Goal: Task Accomplishment & Management: Manage account settings

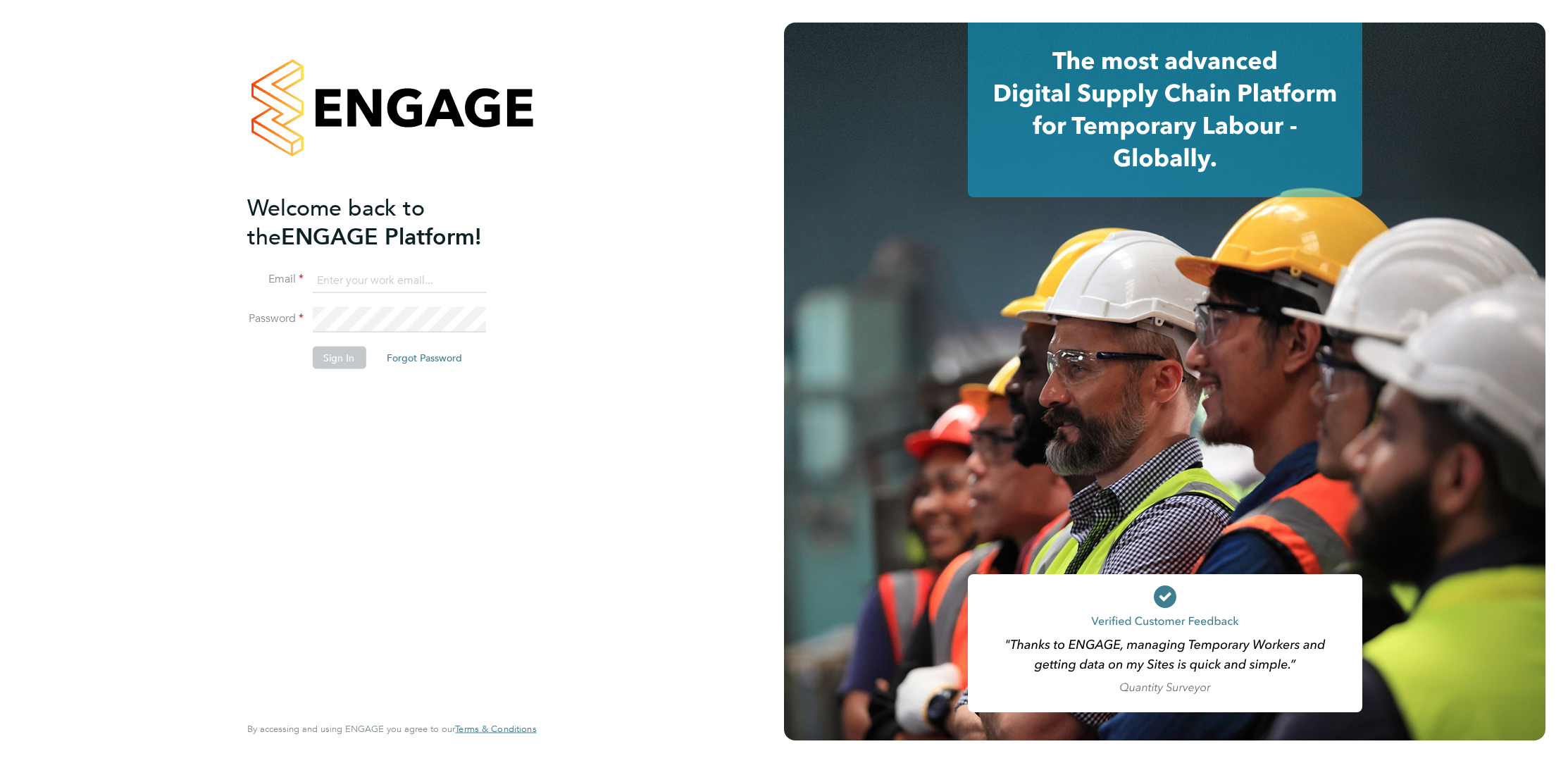
type input "elliott.ebanks@randstad.co.uk"
click at [348, 351] on button "Sign In" at bounding box center [339, 357] width 54 height 22
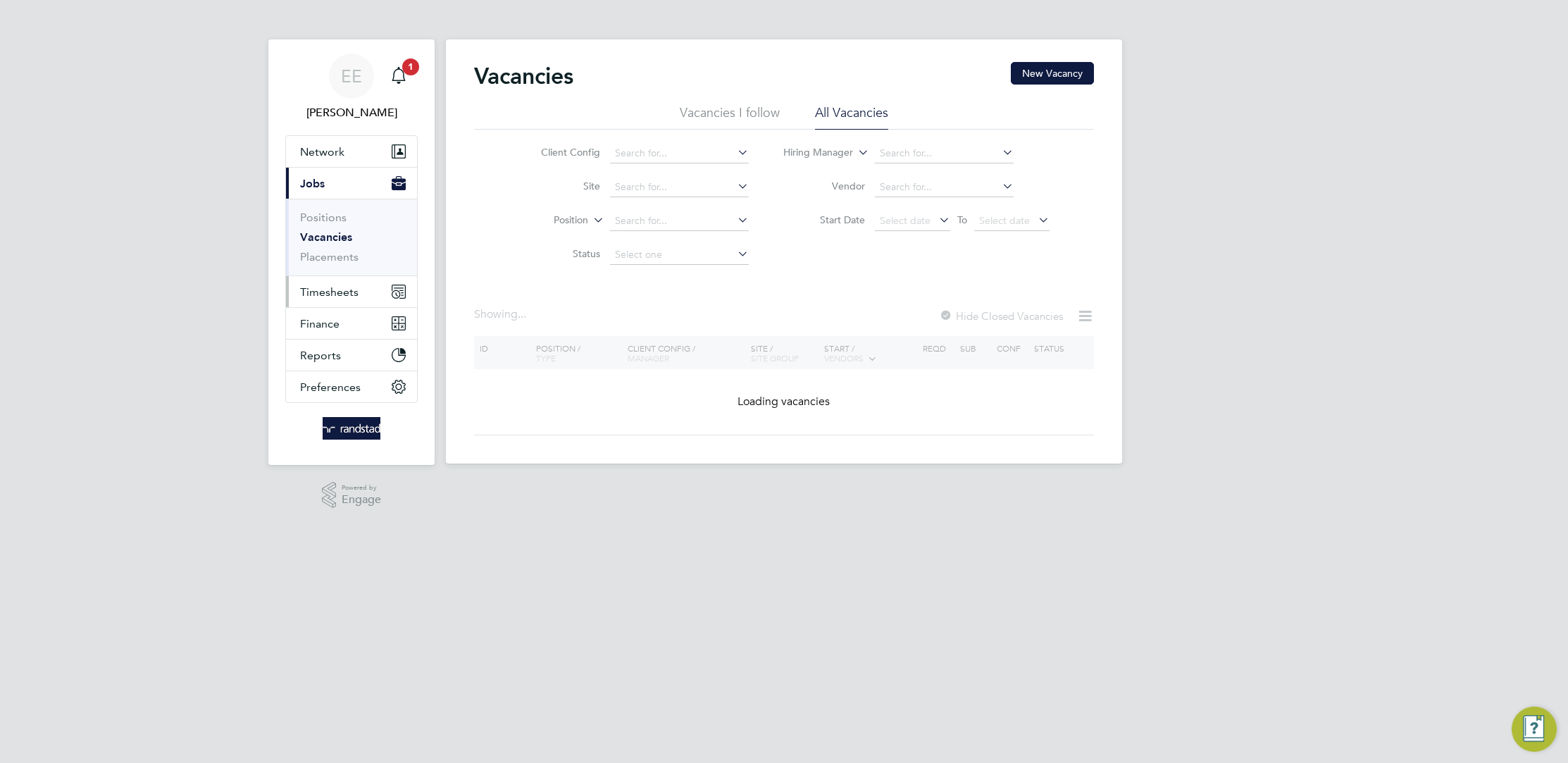
click at [354, 296] on span "Timesheets" at bounding box center [329, 292] width 59 height 13
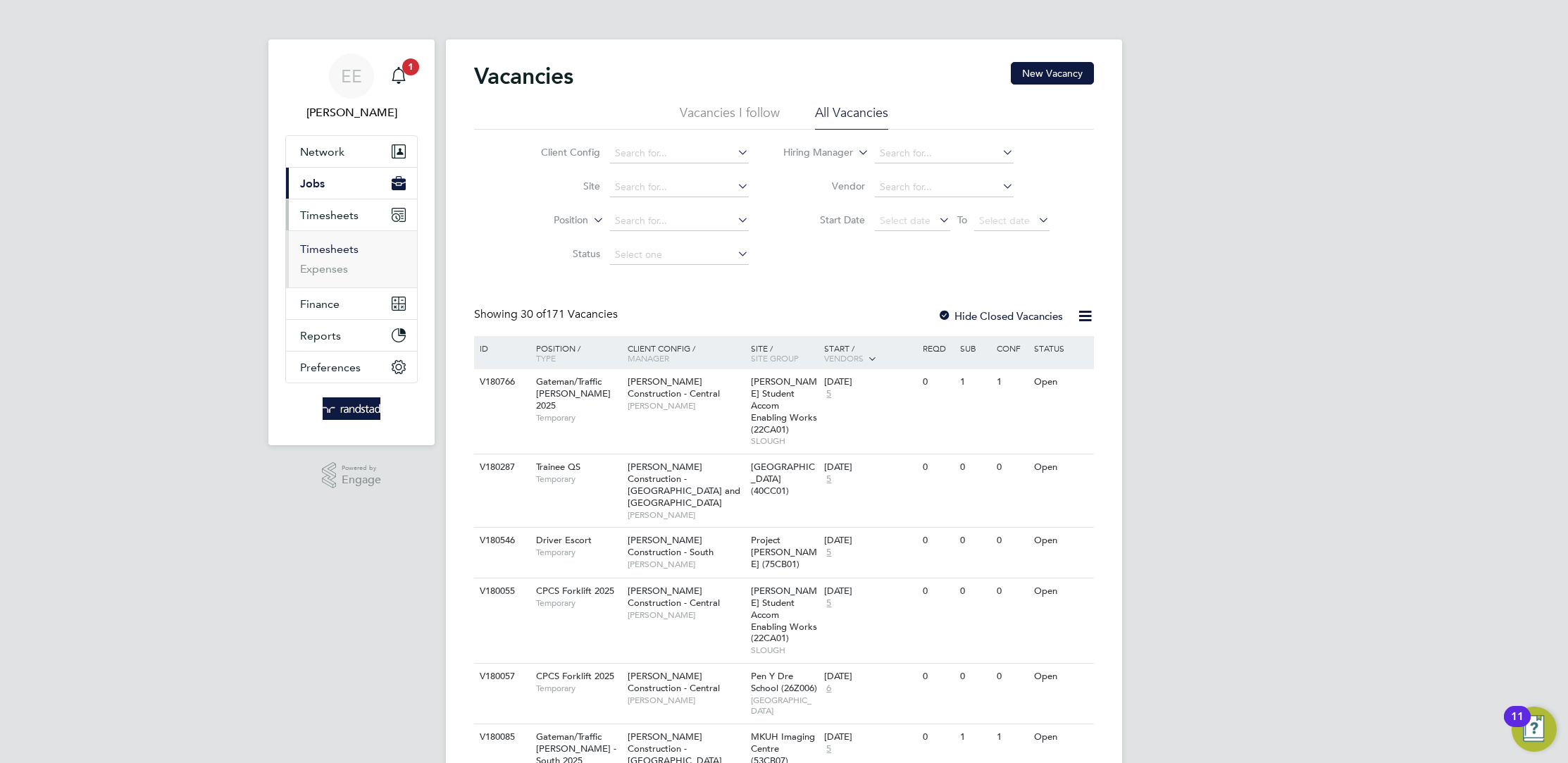
click at [335, 245] on link "Timesheets" at bounding box center [329, 249] width 59 height 13
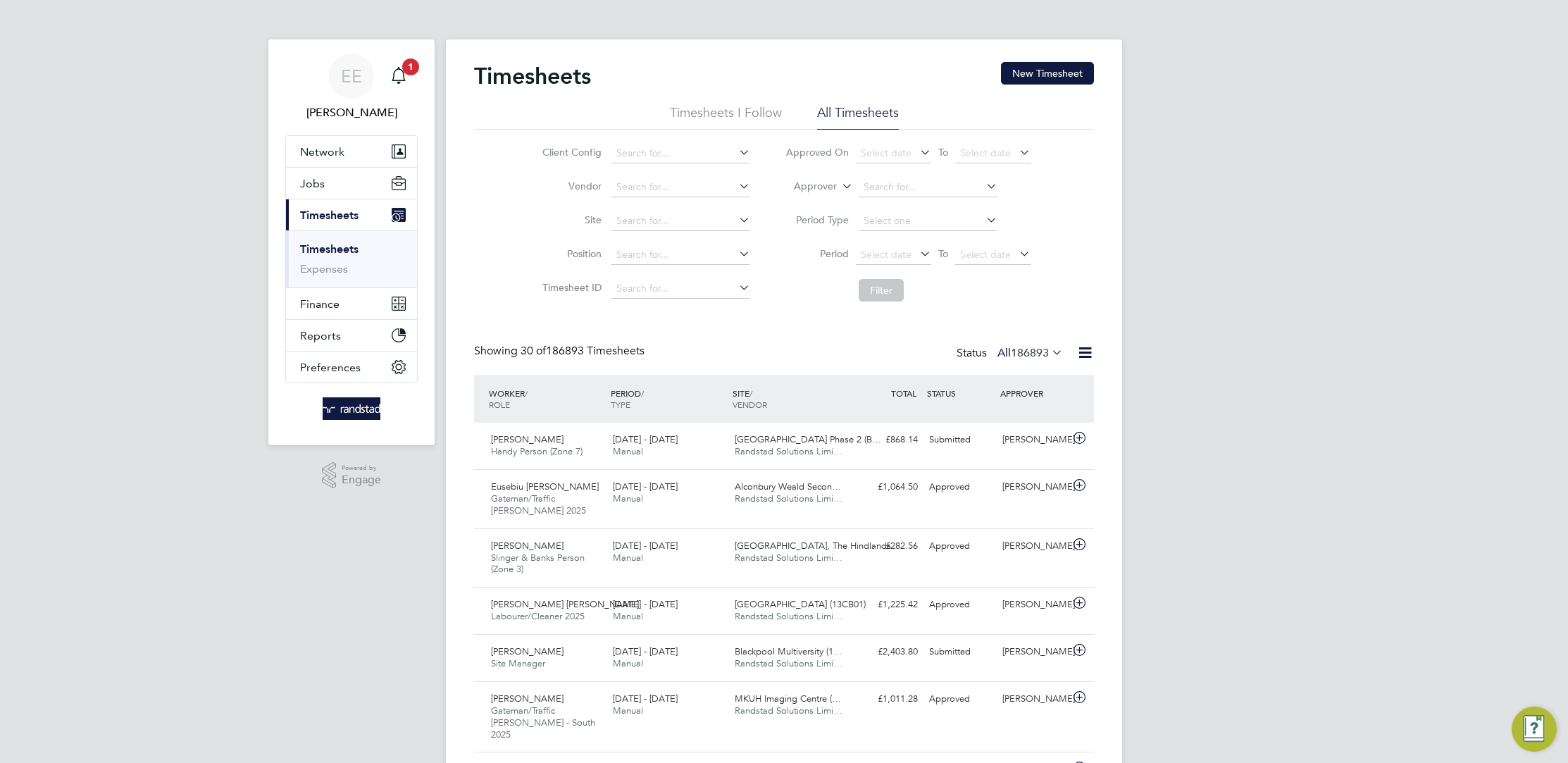
click at [834, 185] on label "Approver" at bounding box center [804, 186] width 63 height 14
click at [817, 198] on li "Worker" at bounding box center [802, 202] width 69 height 18
click at [869, 183] on input at bounding box center [928, 187] width 139 height 20
click at [928, 268] on li "Louis Ch idiebere" at bounding box center [989, 277] width 263 height 19
type input "Louis Chidiebere"
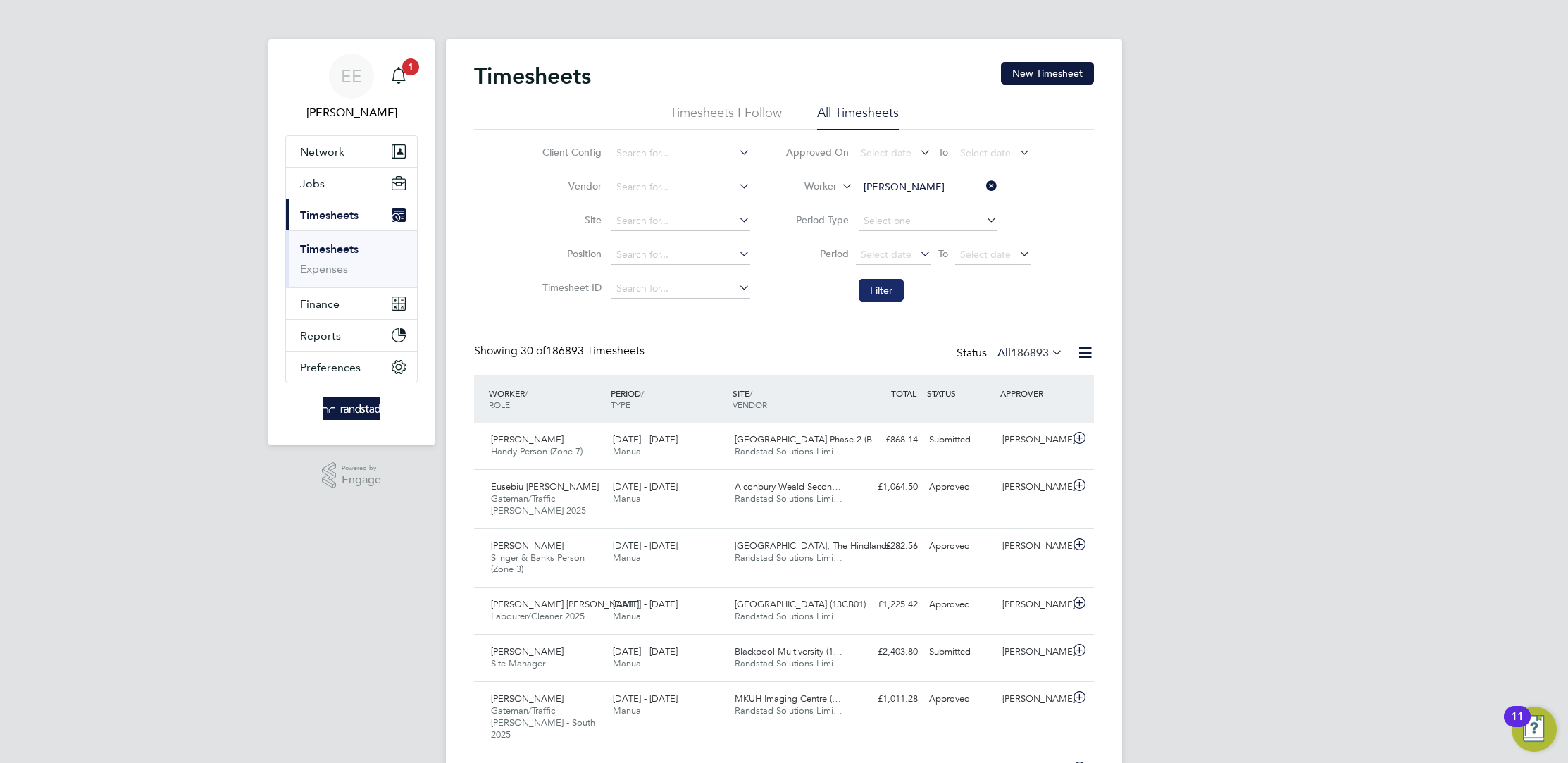
click at [884, 283] on button "Filter" at bounding box center [881, 290] width 45 height 22
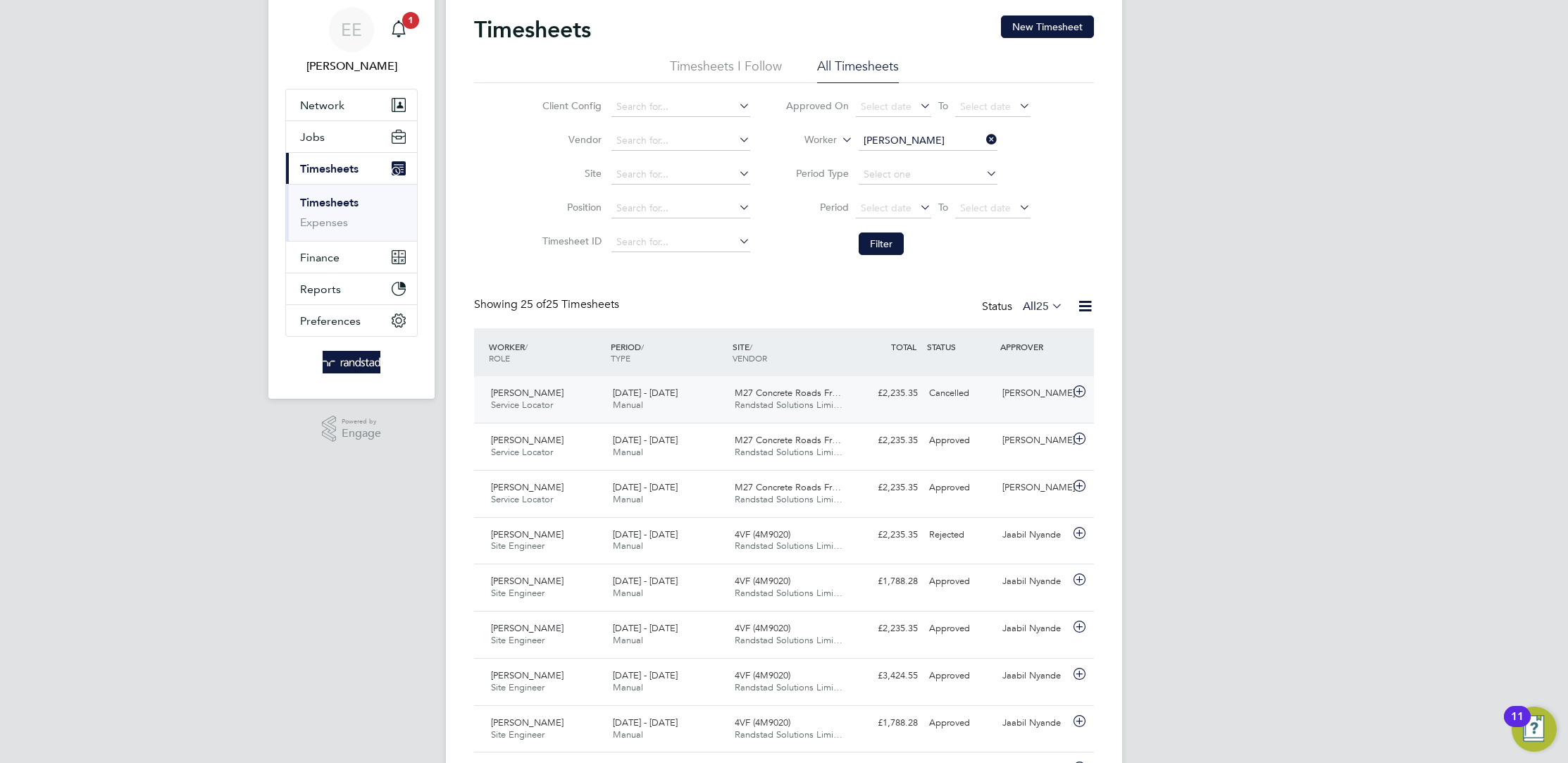
click at [939, 386] on div "Cancelled" at bounding box center [960, 393] width 73 height 23
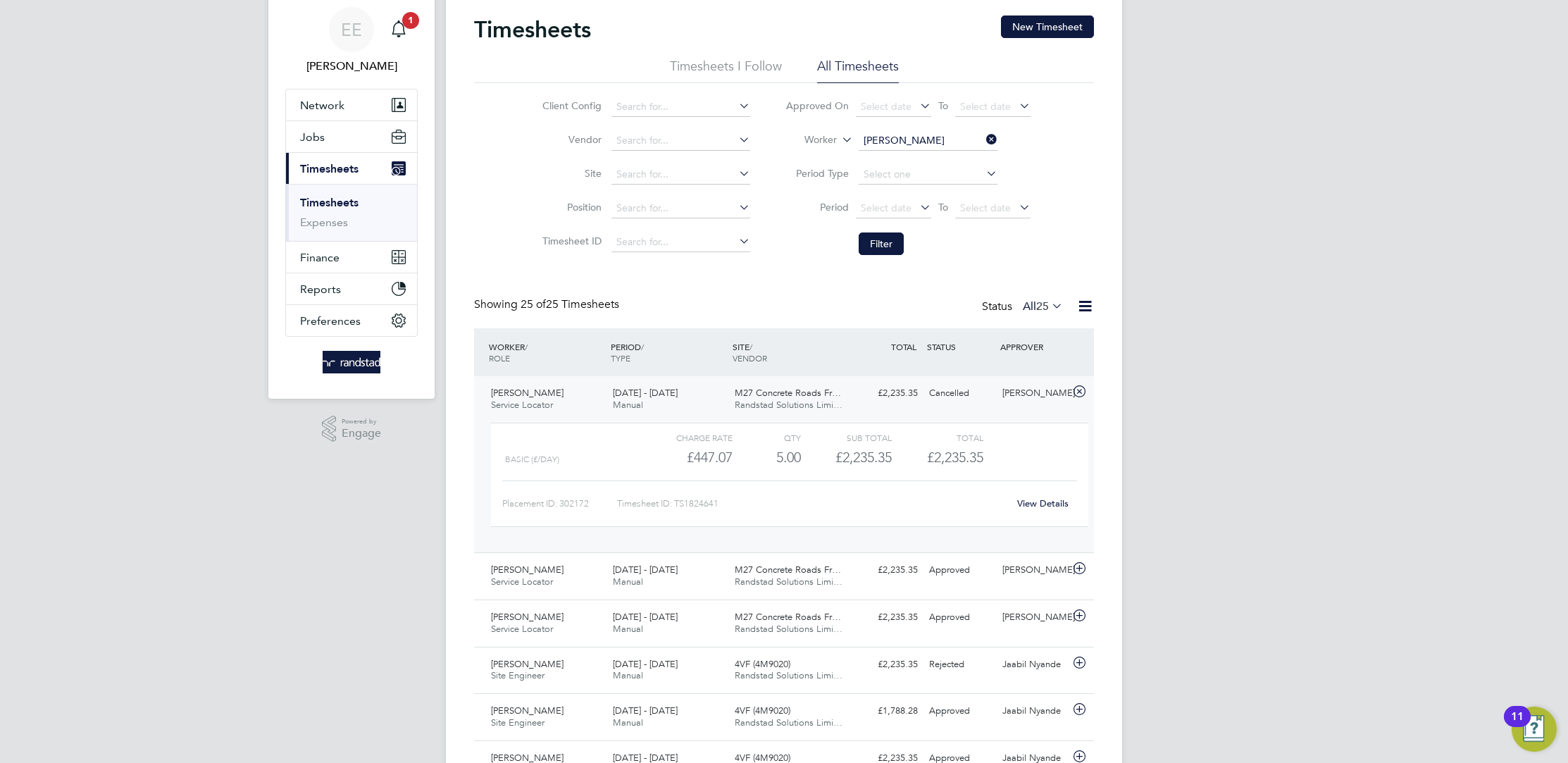
click at [1045, 507] on link "View Details" at bounding box center [1042, 503] width 51 height 12
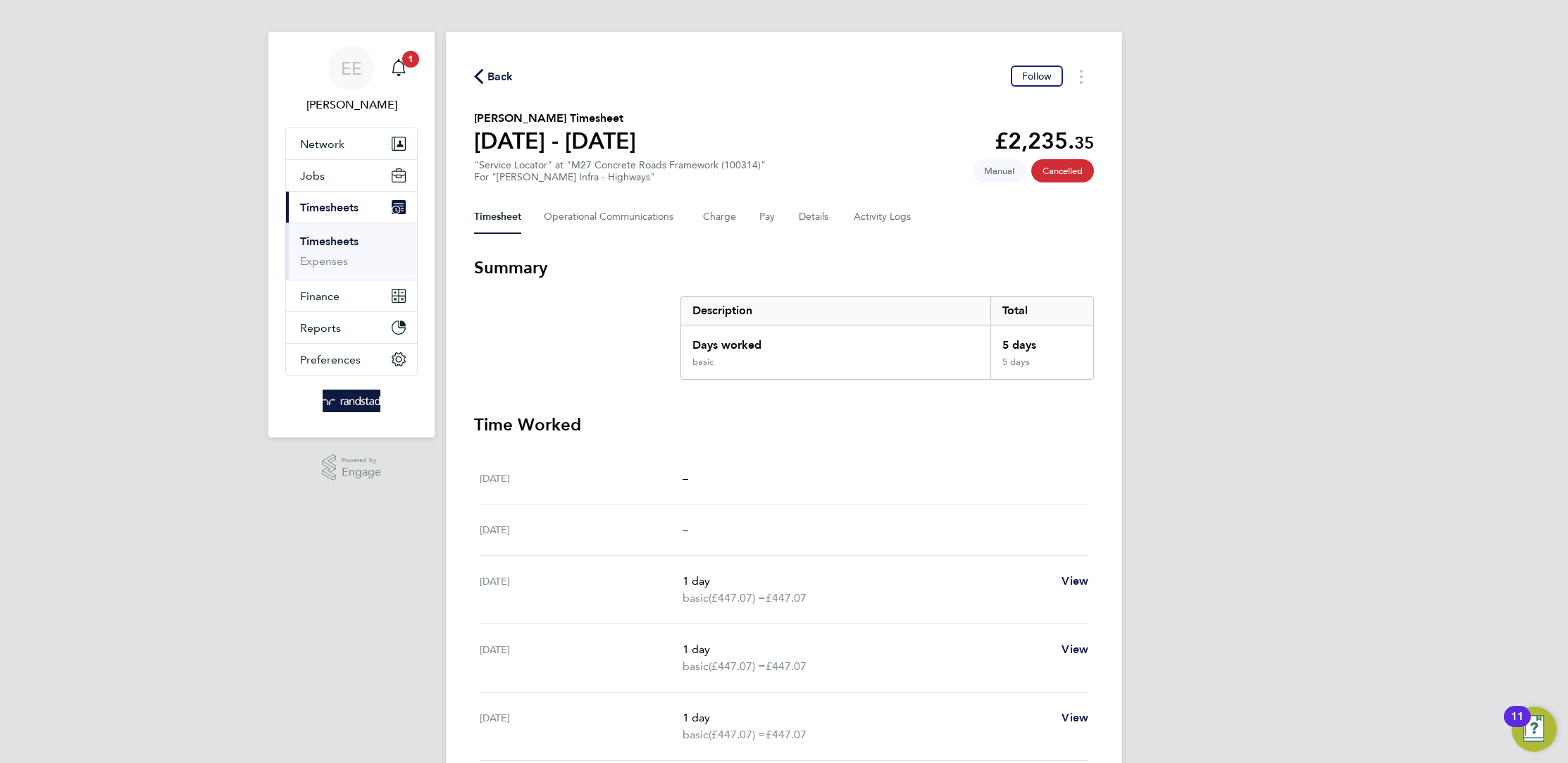
scroll to position [196, 0]
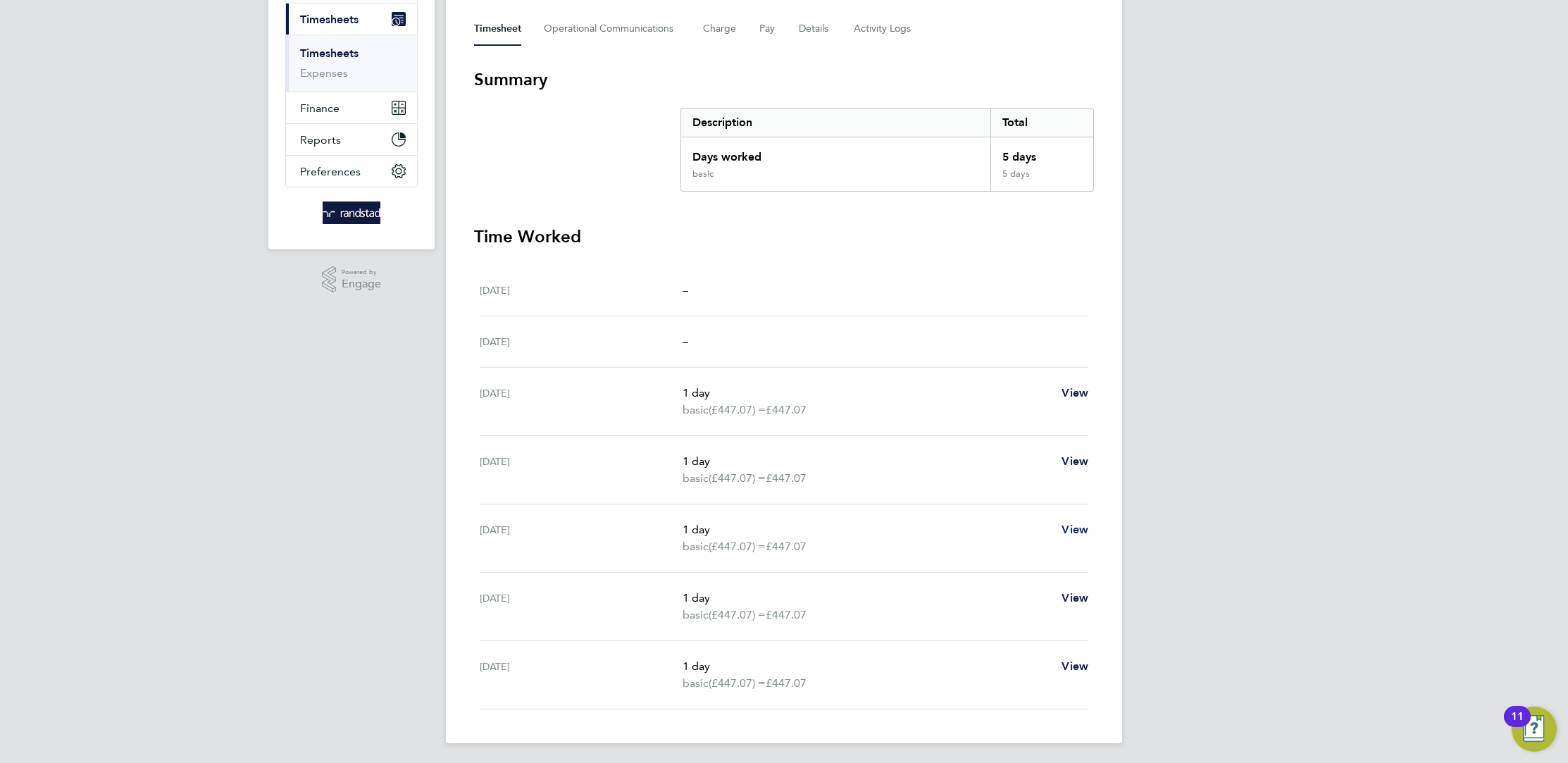
click at [1080, 525] on span "View" at bounding box center [1074, 529] width 27 height 13
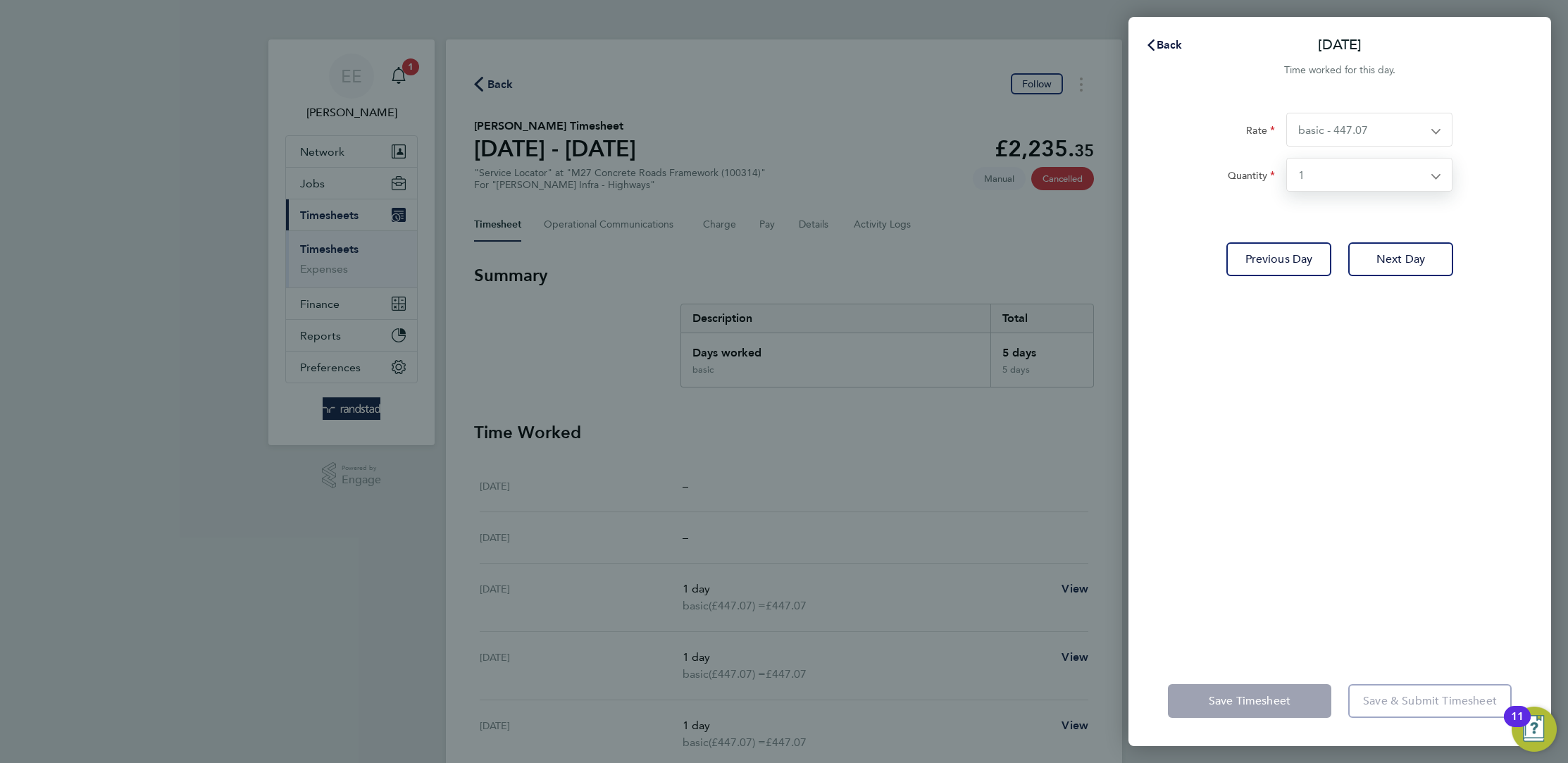
click at [1356, 180] on select "Select quantity 0.5 1" at bounding box center [1361, 175] width 148 height 33
select select "null"
click at [1287, 159] on select "Select quantity 0.5 1" at bounding box center [1361, 175] width 148 height 33
click at [1353, 183] on select "Select quantity 0.5 1" at bounding box center [1361, 175] width 148 height 33
click at [1350, 176] on select "Select quantity 0.5 1" at bounding box center [1361, 175] width 148 height 33
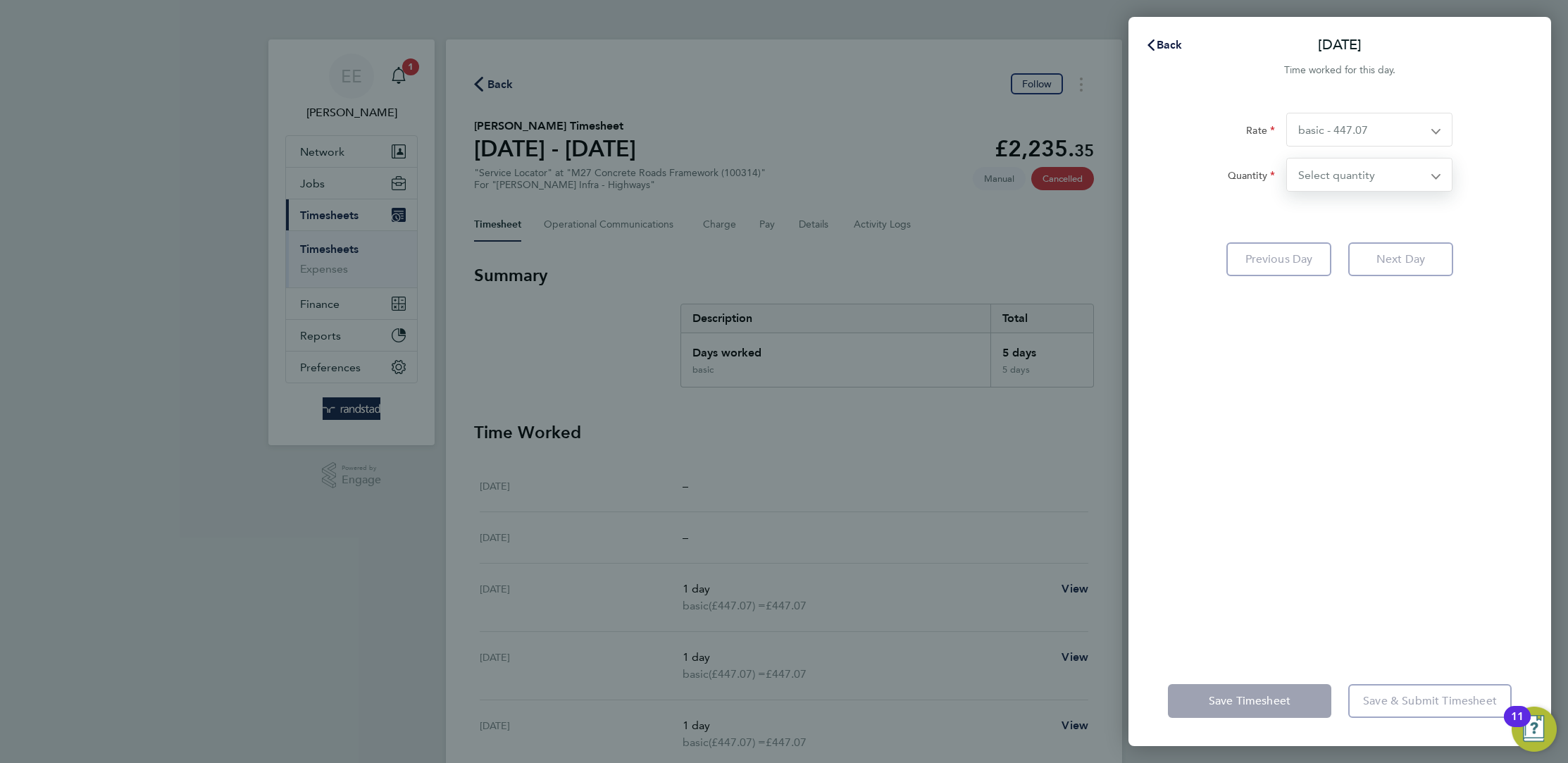
click at [1370, 136] on select "basic - 447.07" at bounding box center [1361, 129] width 148 height 33
click at [1422, 132] on select "basic - 447.07" at bounding box center [1361, 129] width 148 height 33
click at [1290, 545] on div "Rate basic - 447.07 Quantity Select quantity 0.5 1 Previous Day Next Day" at bounding box center [1340, 376] width 423 height 560
drag, startPoint x: 709, startPoint y: 449, endPoint x: 796, endPoint y: 435, distance: 88.1
click at [709, 448] on div "Back Wed 17 Sep Time worked for this day. Rate basic - 447.07 Quantity Select q…" at bounding box center [784, 382] width 1568 height 763
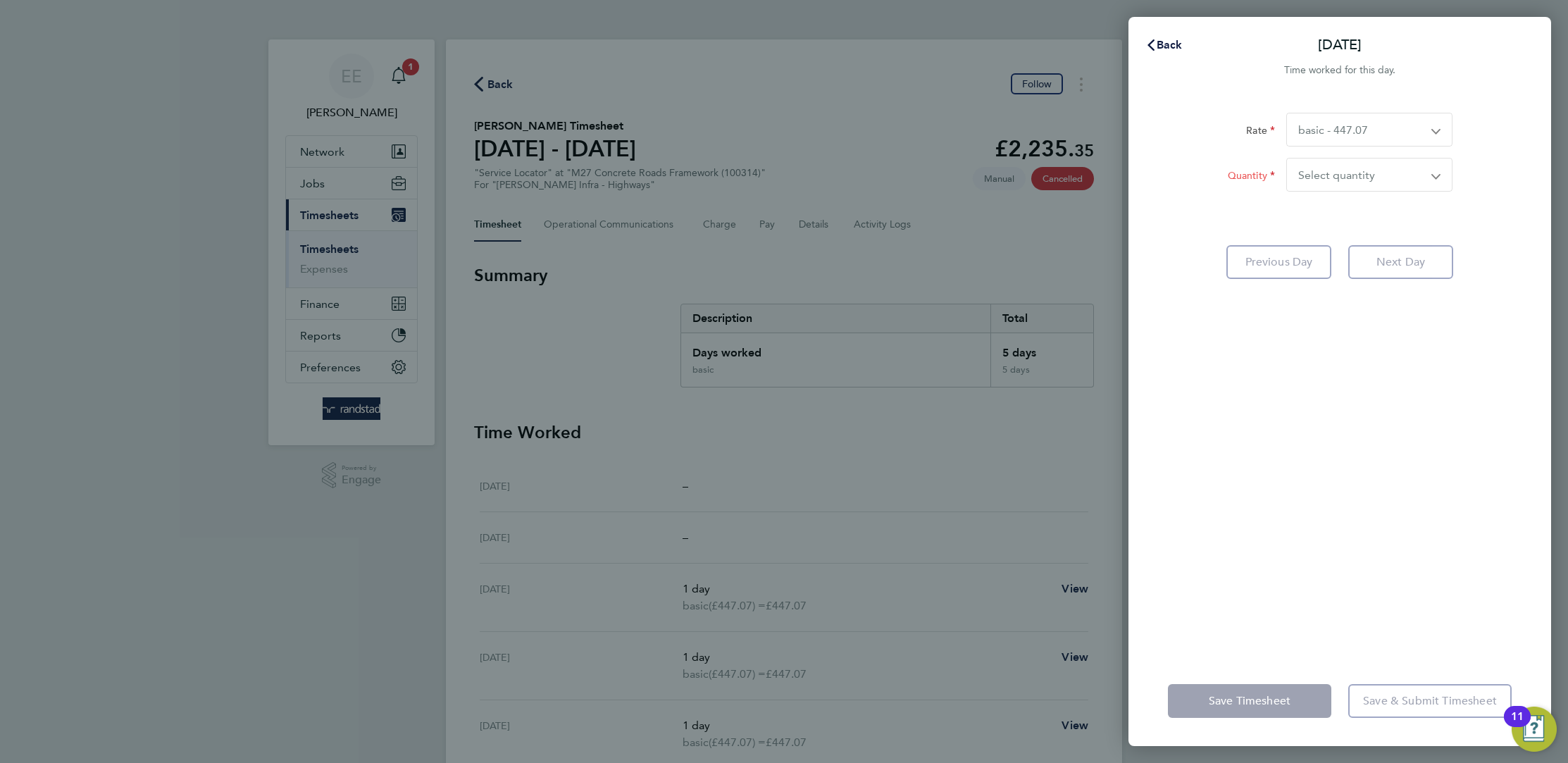
drag, startPoint x: 875, startPoint y: 408, endPoint x: 999, endPoint y: 332, distance: 145.4
click at [886, 395] on div "Back Wed 17 Sep Time worked for this day. Rate basic - 447.07 Quantity Select q…" at bounding box center [784, 382] width 1568 height 763
click at [1163, 46] on span "Back" at bounding box center [1170, 44] width 26 height 13
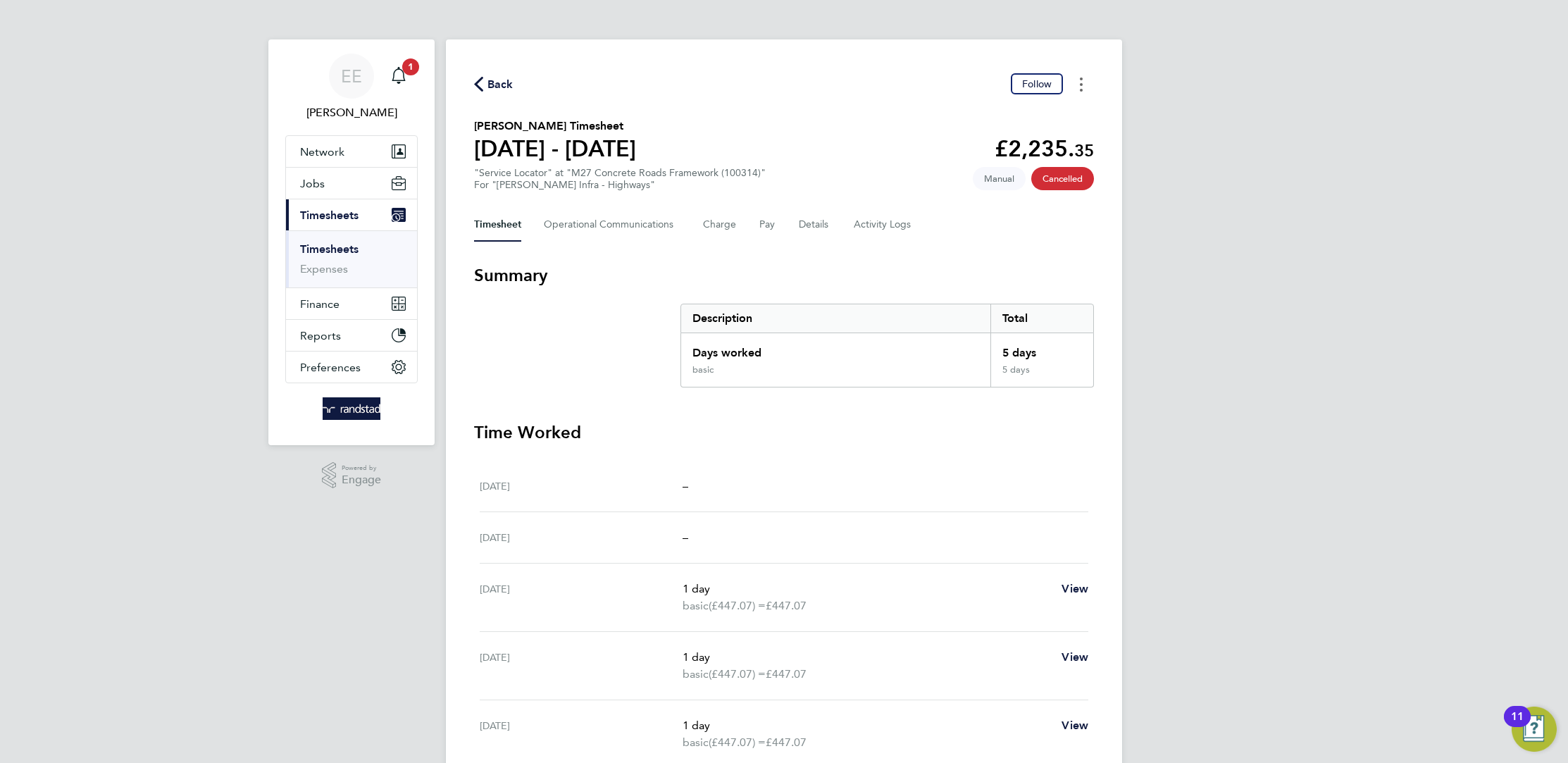
click at [1089, 81] on button "Timesheets Menu" at bounding box center [1081, 84] width 25 height 22
click at [824, 217] on button "Details" at bounding box center [814, 224] width 33 height 34
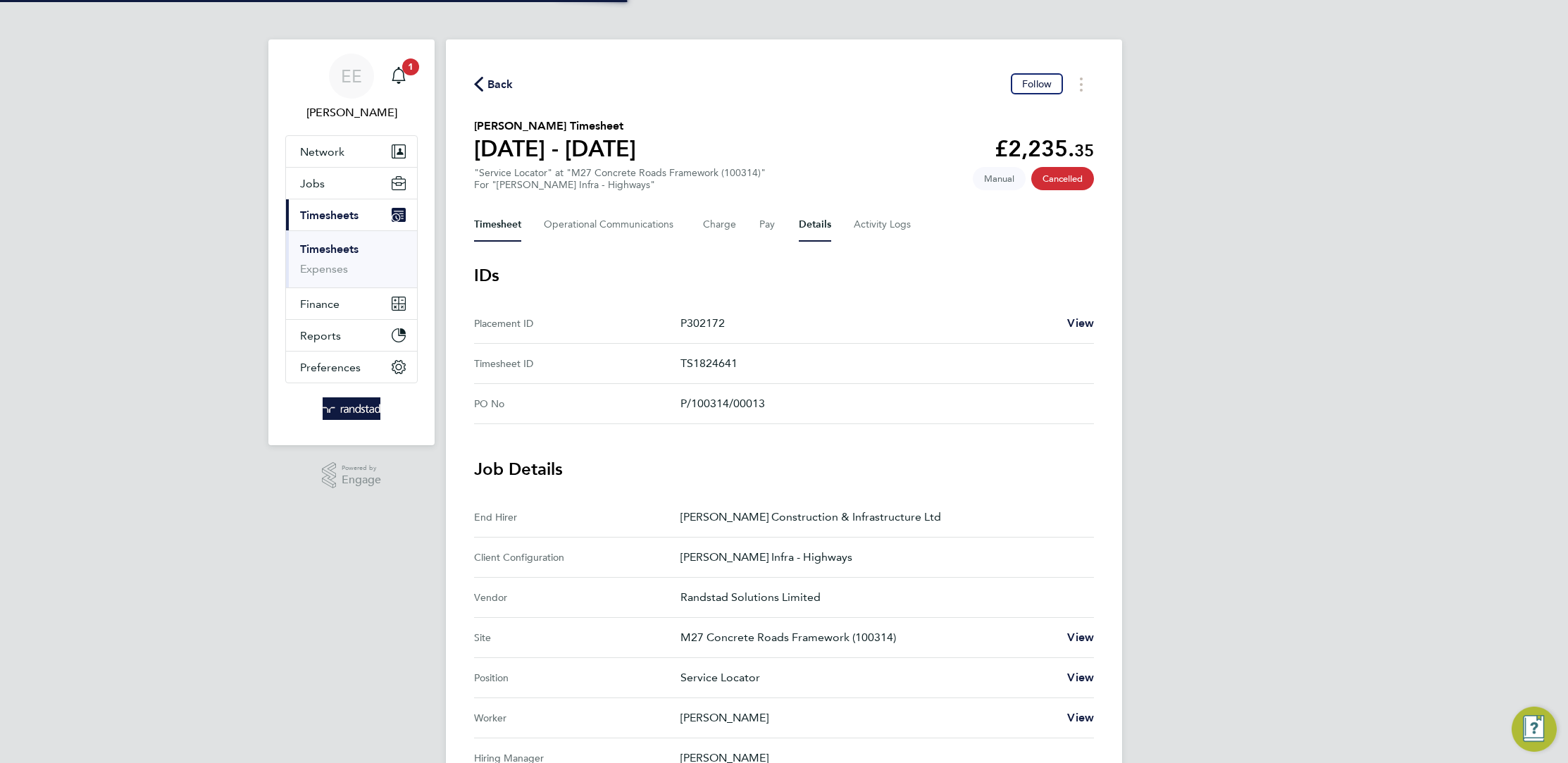
click at [476, 214] on button "Timesheet" at bounding box center [498, 224] width 47 height 34
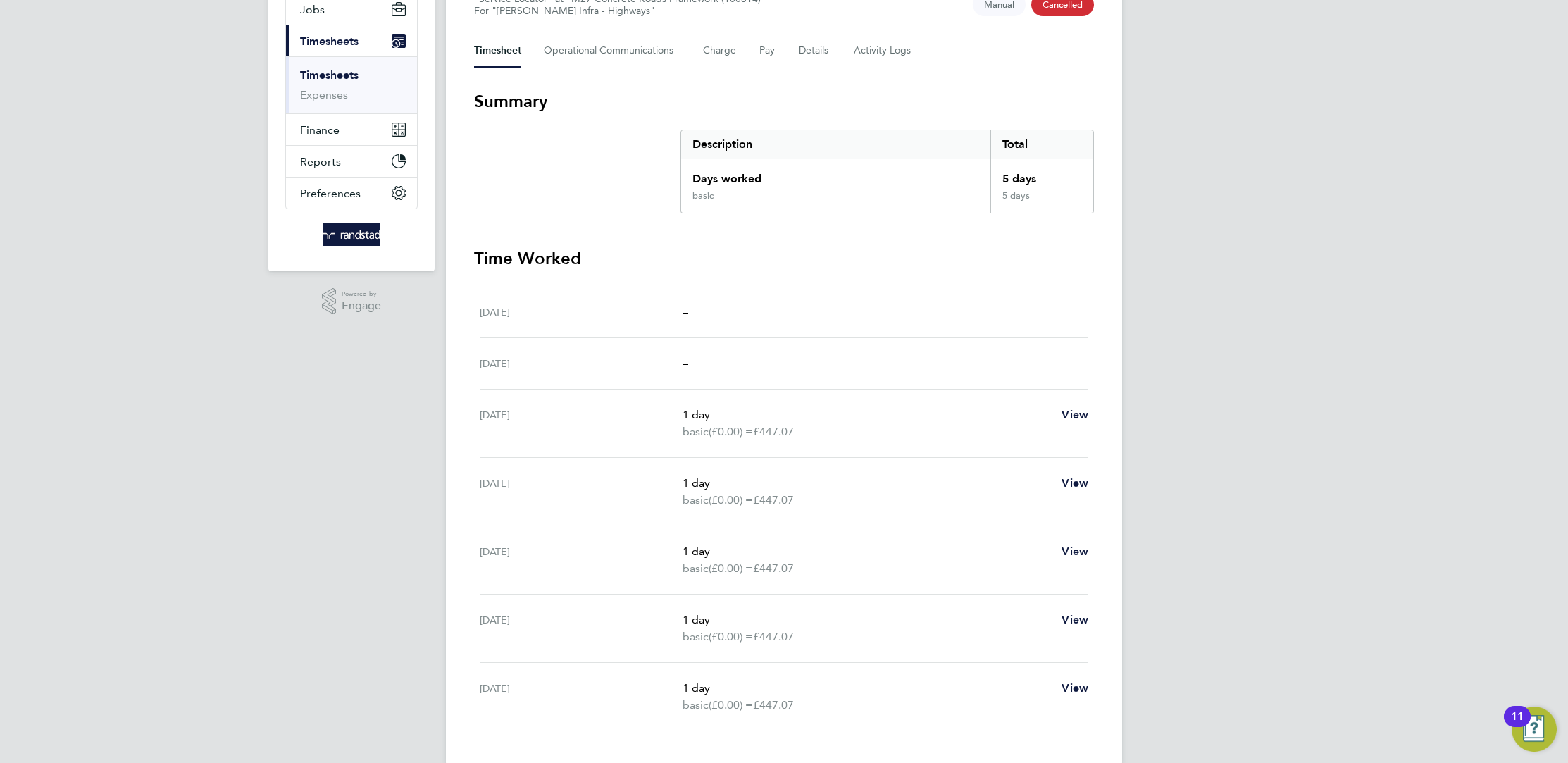
scroll to position [196, 0]
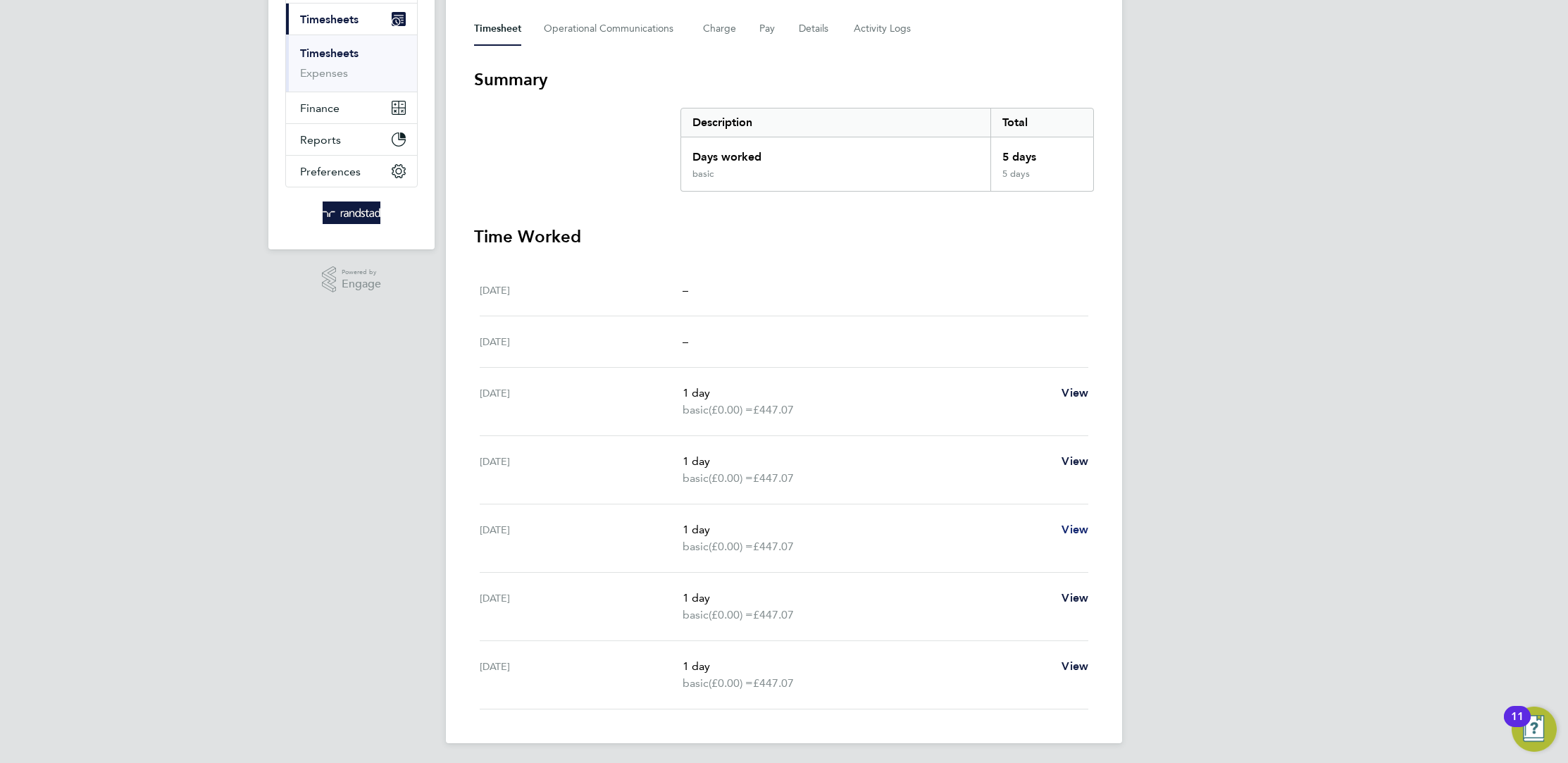
click at [1077, 523] on span "View" at bounding box center [1074, 529] width 27 height 13
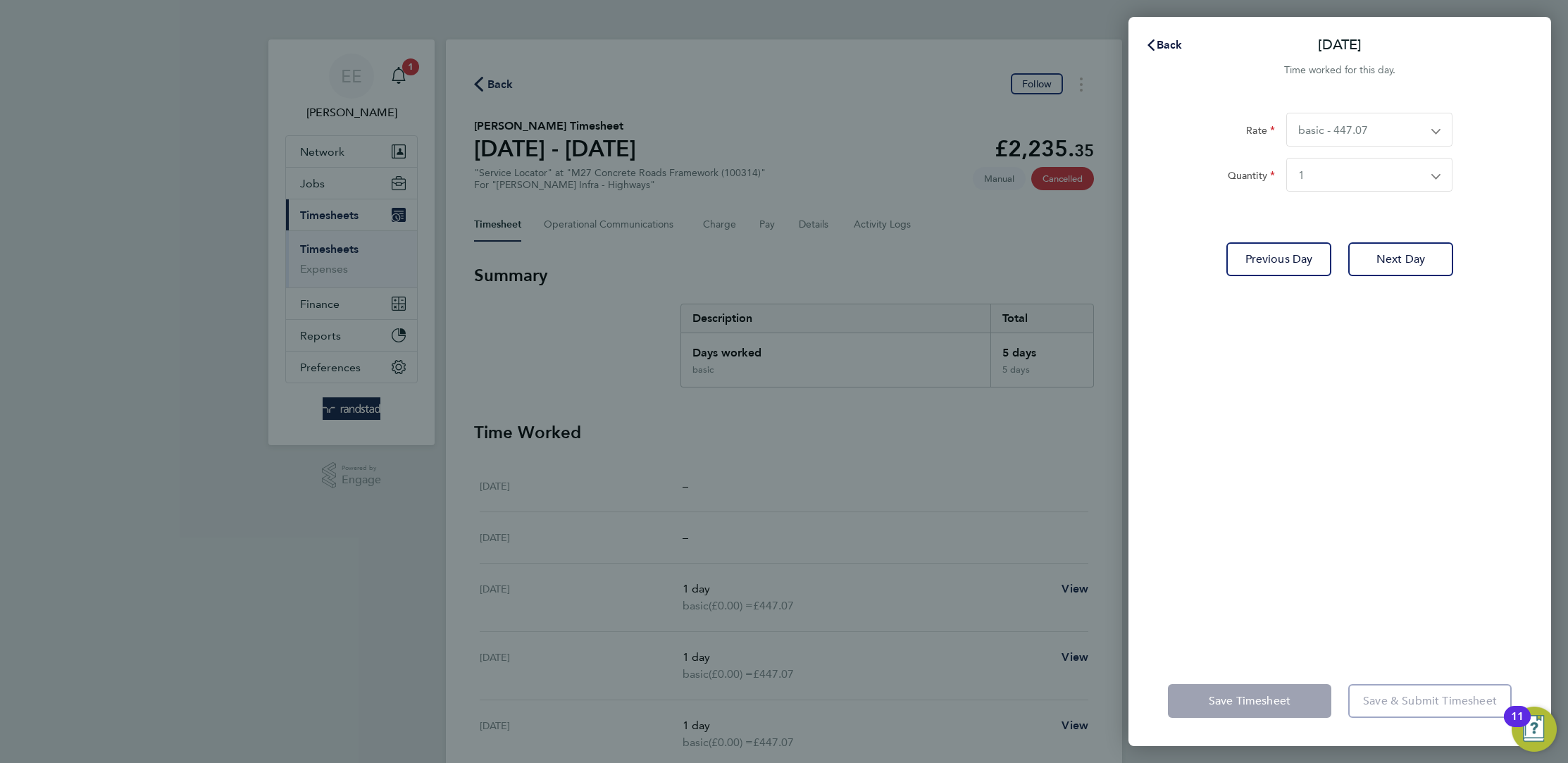
click at [1336, 124] on select "basic - 447.07" at bounding box center [1361, 129] width 148 height 33
click at [1327, 190] on select "Select quantity 0.5 1" at bounding box center [1361, 175] width 148 height 33
click at [1330, 180] on select "Select quantity 0.5 1" at bounding box center [1361, 175] width 148 height 33
select select "null"
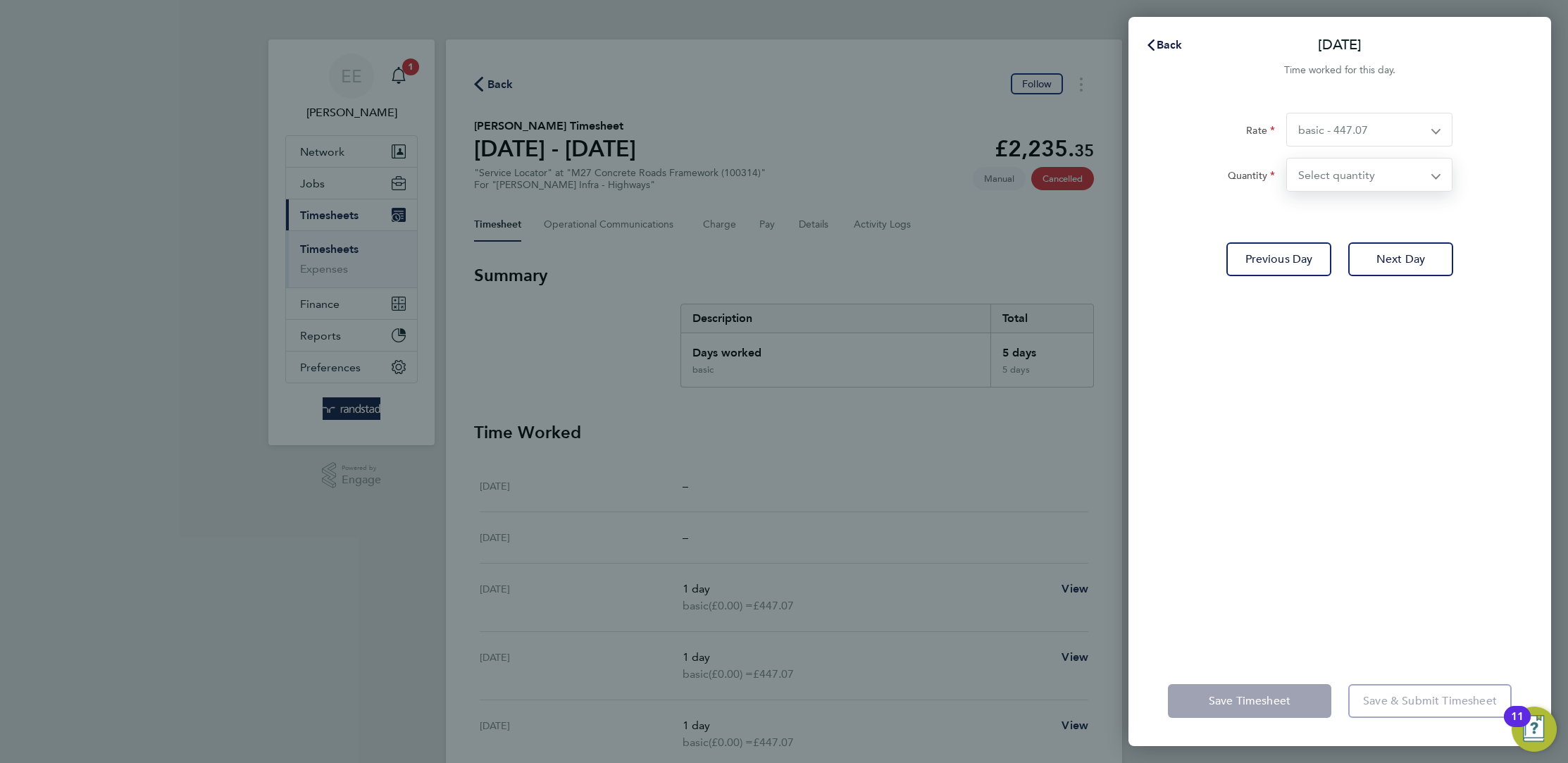
click at [1287, 159] on select "Select quantity 0.5 1" at bounding box center [1361, 175] width 148 height 33
click at [1165, 38] on span "Back" at bounding box center [1170, 44] width 26 height 13
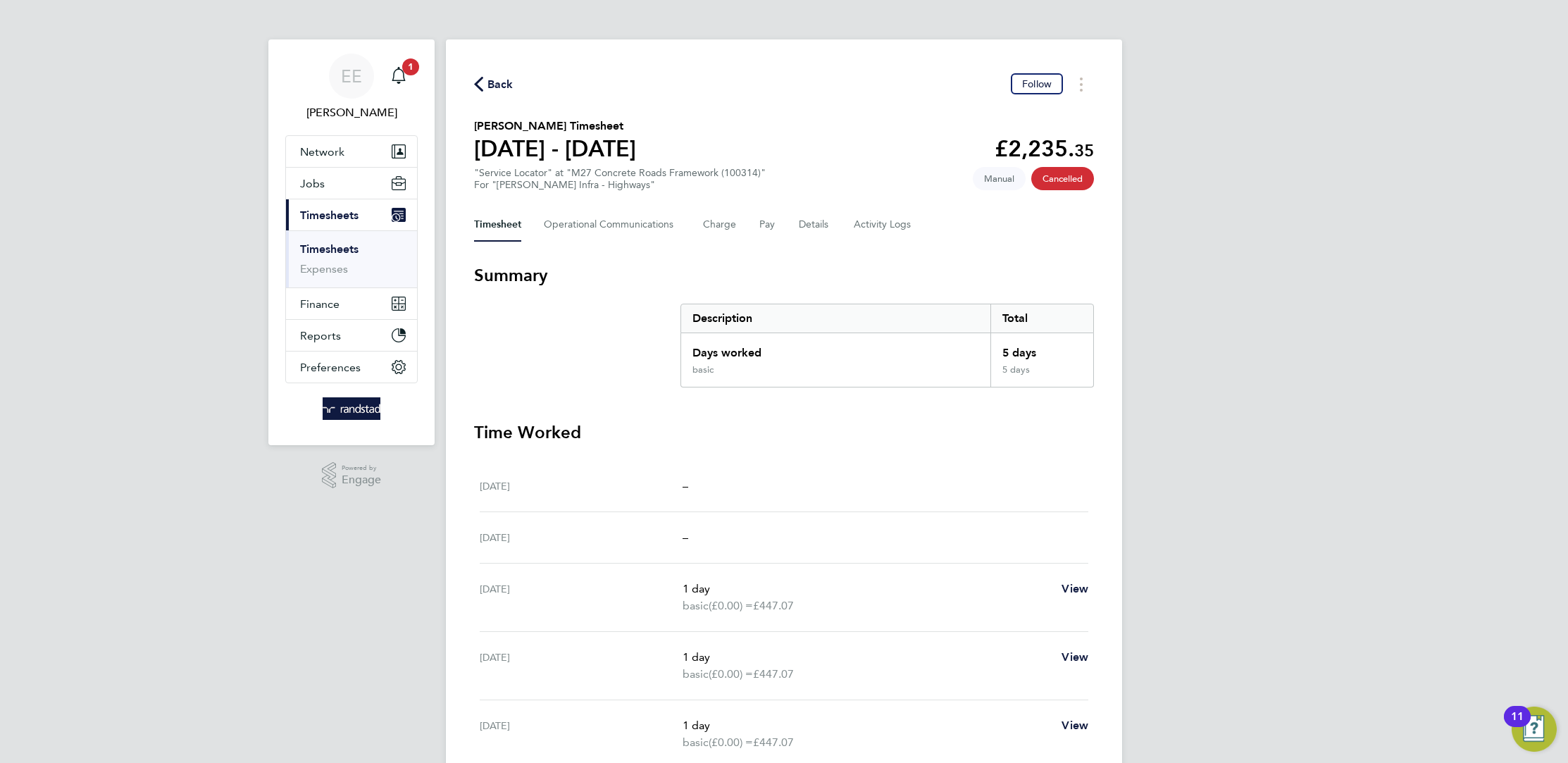
click at [755, 214] on div "Timesheet Operational Communications Charge Pay Details Activity Logs" at bounding box center [784, 224] width 620 height 34
click at [764, 228] on button "Pay" at bounding box center [767, 224] width 17 height 34
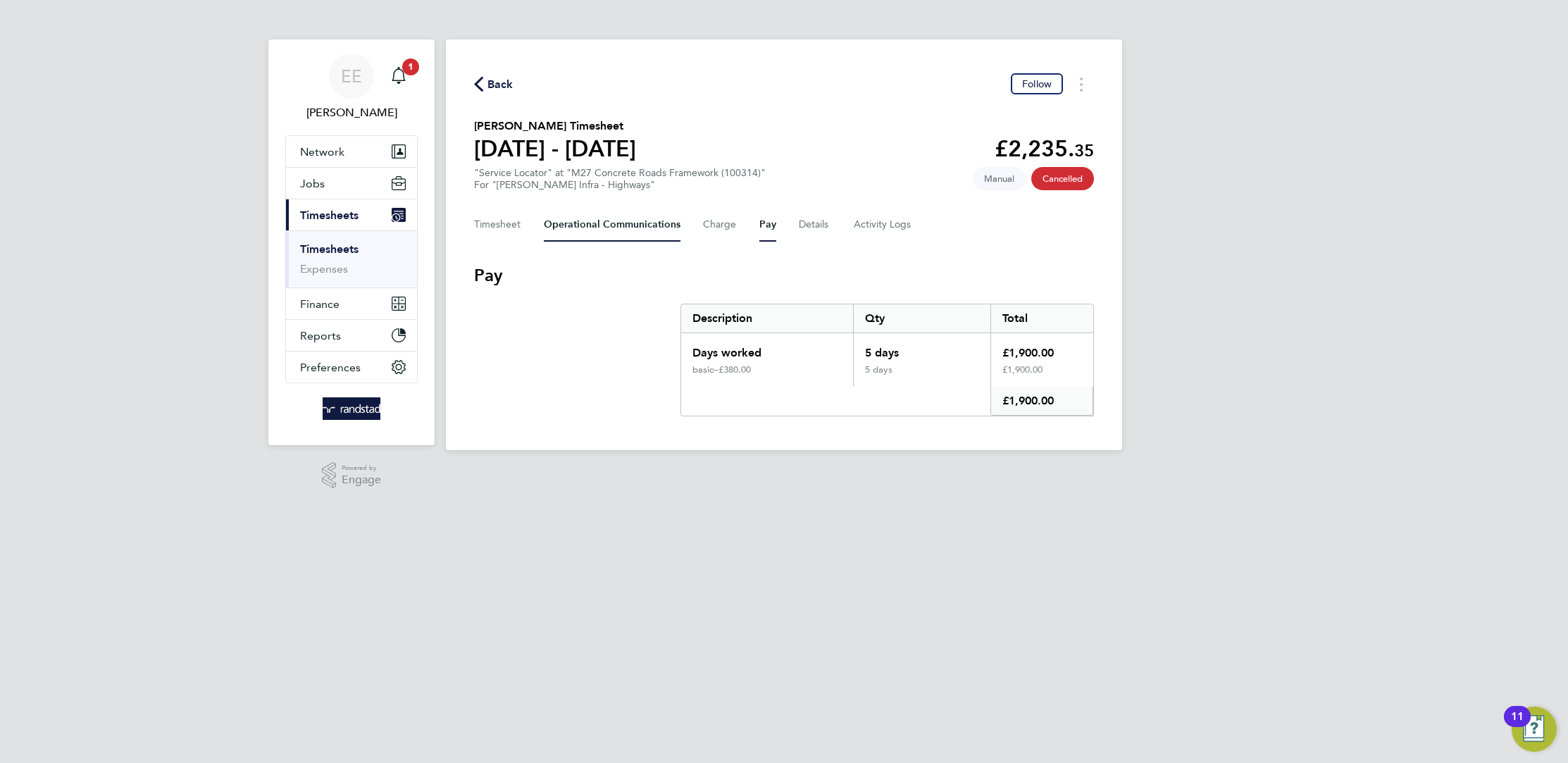
drag, startPoint x: 539, startPoint y: 228, endPoint x: 550, endPoint y: 223, distance: 12.1
click at [540, 228] on div "Timesheet Operational Communications Charge Pay Details Activity Logs" at bounding box center [784, 224] width 620 height 34
click at [645, 220] on Communications-tab "Operational Communications" at bounding box center [612, 224] width 136 height 34
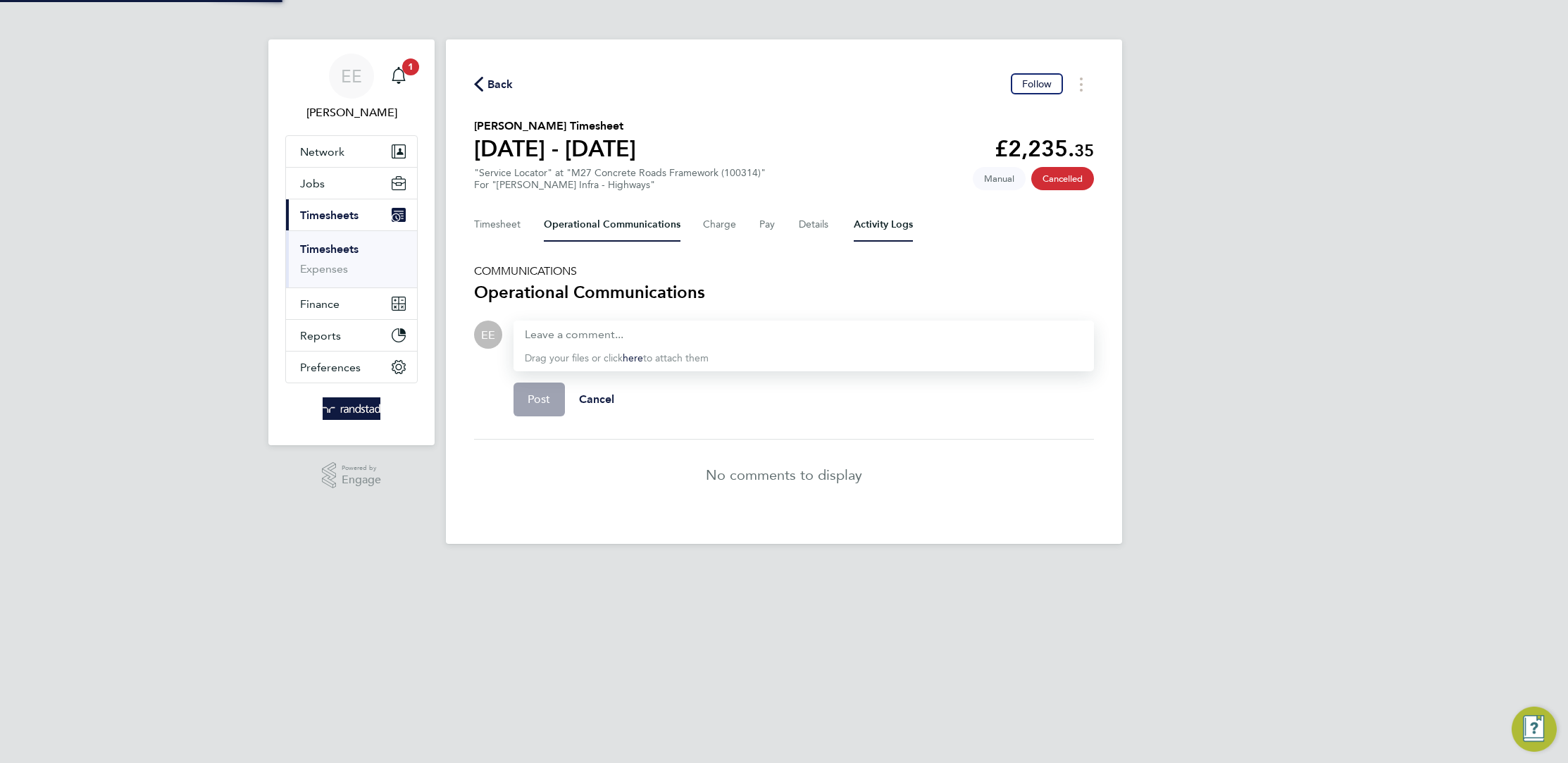
click at [854, 238] on Logs-tab "Activity Logs" at bounding box center [883, 224] width 59 height 34
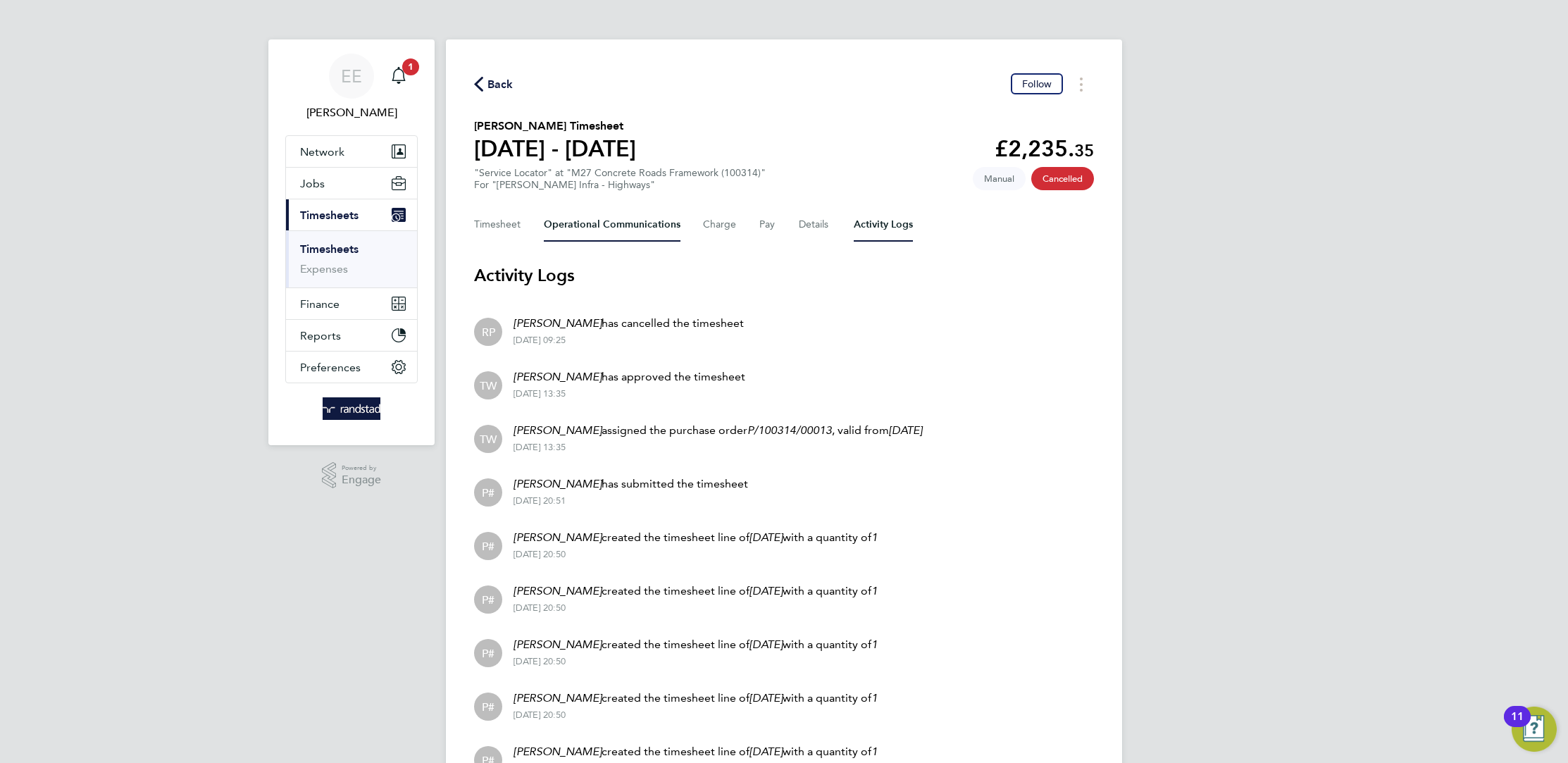
click at [639, 230] on Communications-tab "Operational Communications" at bounding box center [612, 224] width 136 height 34
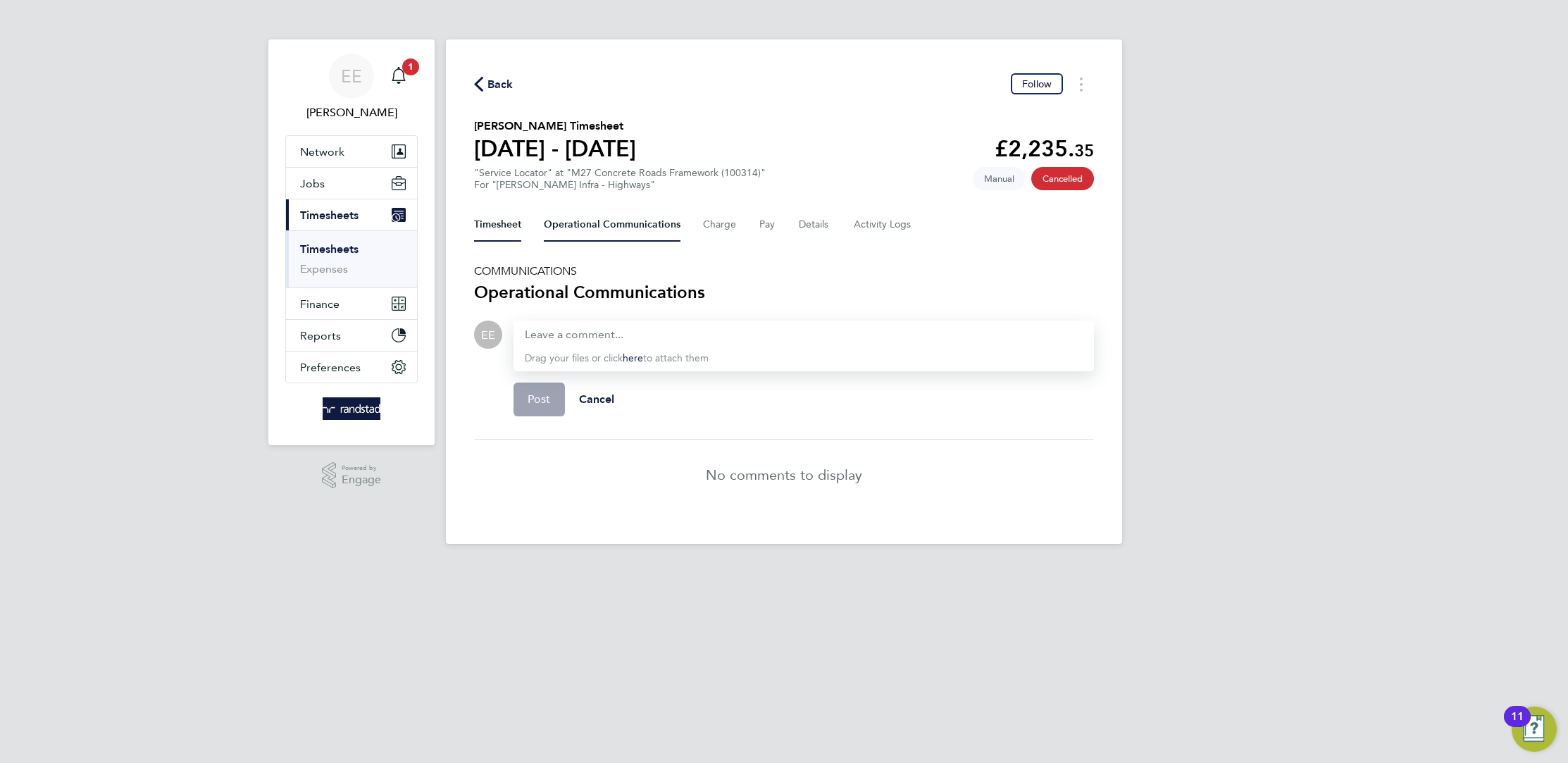
click at [503, 228] on button "Timesheet" at bounding box center [498, 224] width 47 height 34
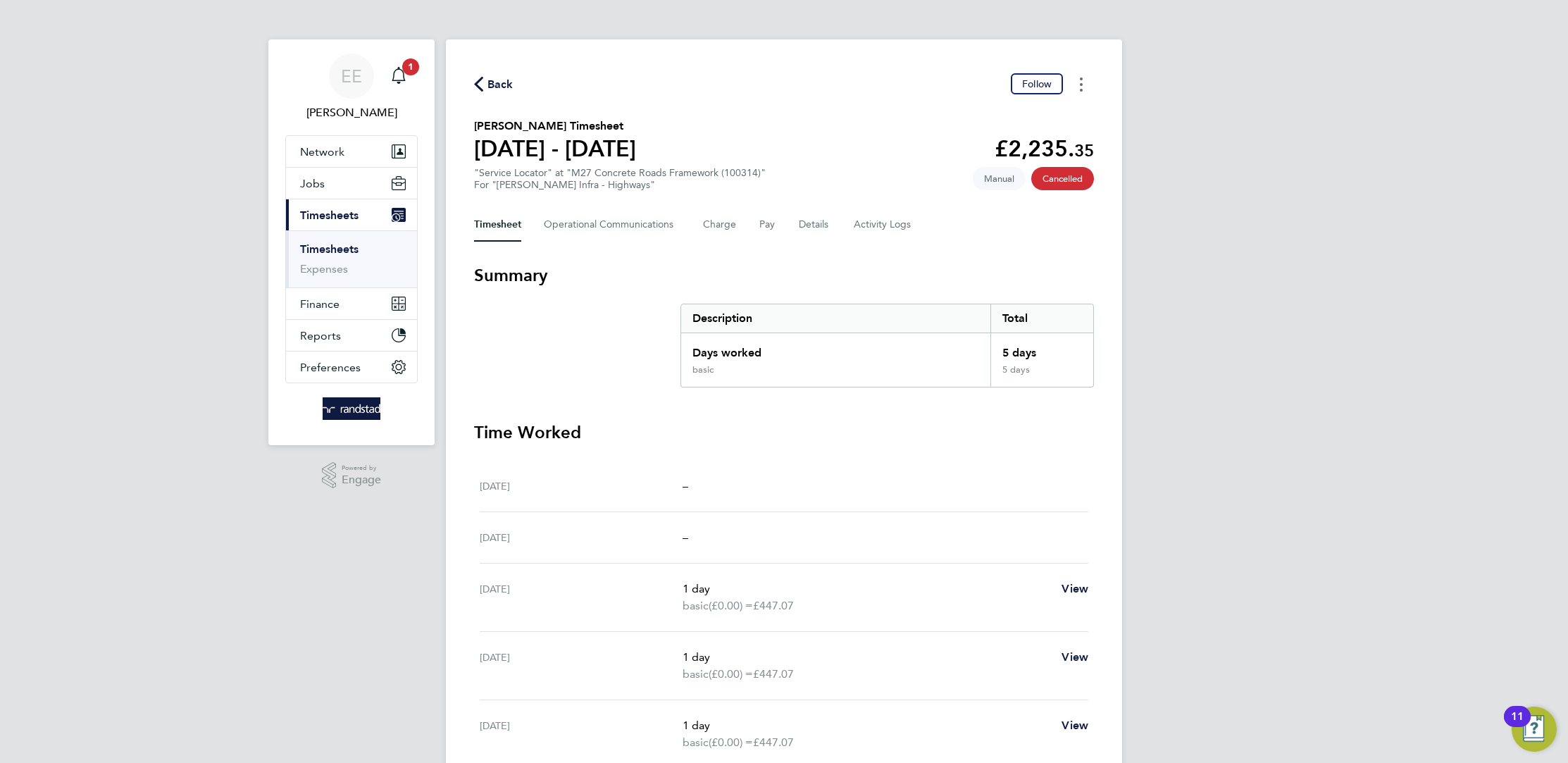
click at [1080, 85] on icon "Timesheets Menu" at bounding box center [1081, 84] width 3 height 14
click at [1080, 85] on circle "Timesheets Menu" at bounding box center [1081, 85] width 3 height 3
click at [513, 78] on div "Back Follow" at bounding box center [784, 84] width 620 height 22
click at [508, 80] on span "Back" at bounding box center [500, 84] width 26 height 17
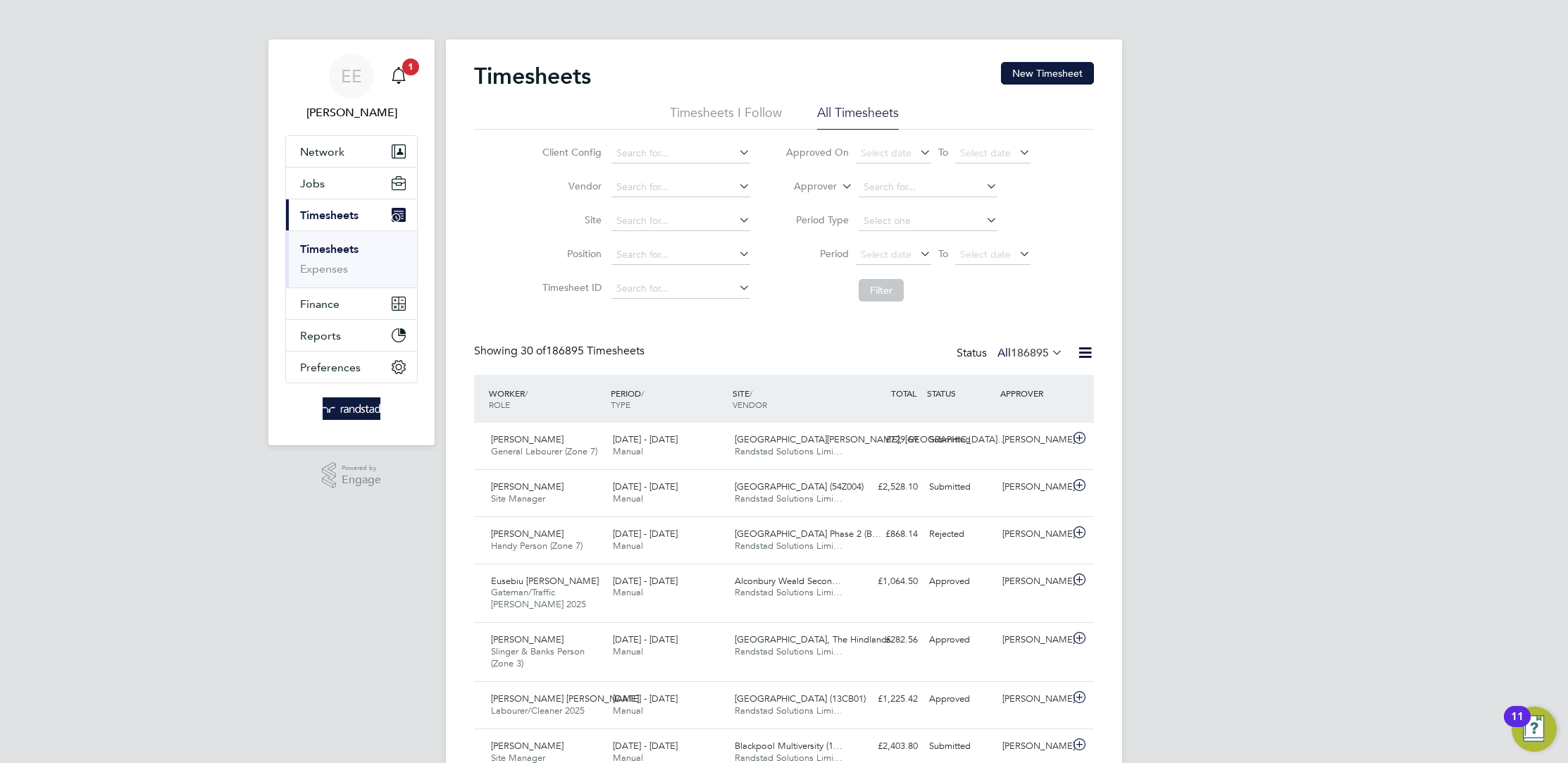
click at [839, 183] on icon at bounding box center [839, 182] width 0 height 12
click at [793, 194] on li "Worker" at bounding box center [802, 202] width 69 height 18
click at [915, 194] on input at bounding box center [928, 187] width 139 height 20
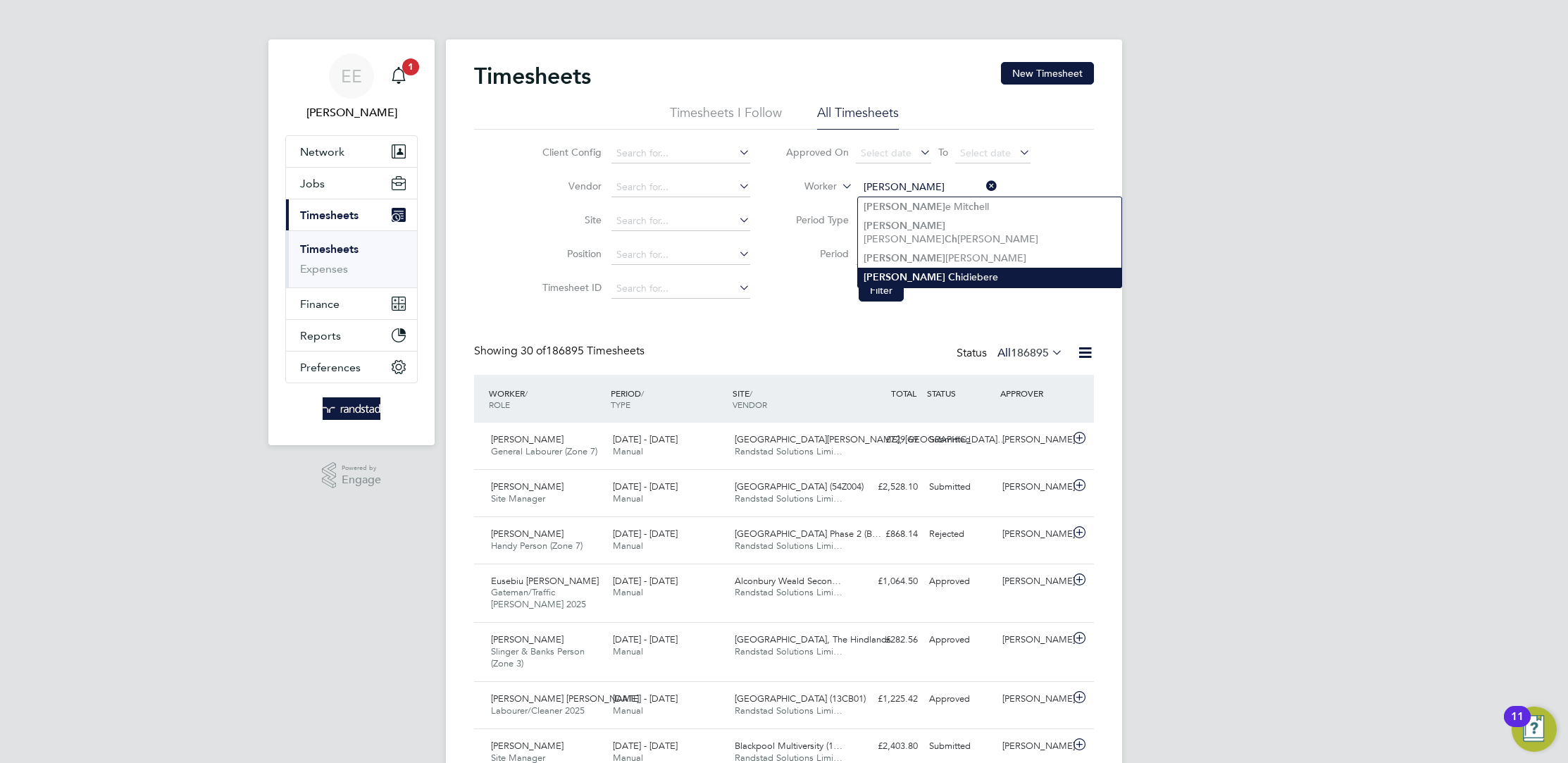
click at [940, 268] on li "Louis Ch idiebere" at bounding box center [989, 277] width 263 height 19
type input "Louis Chidiebere"
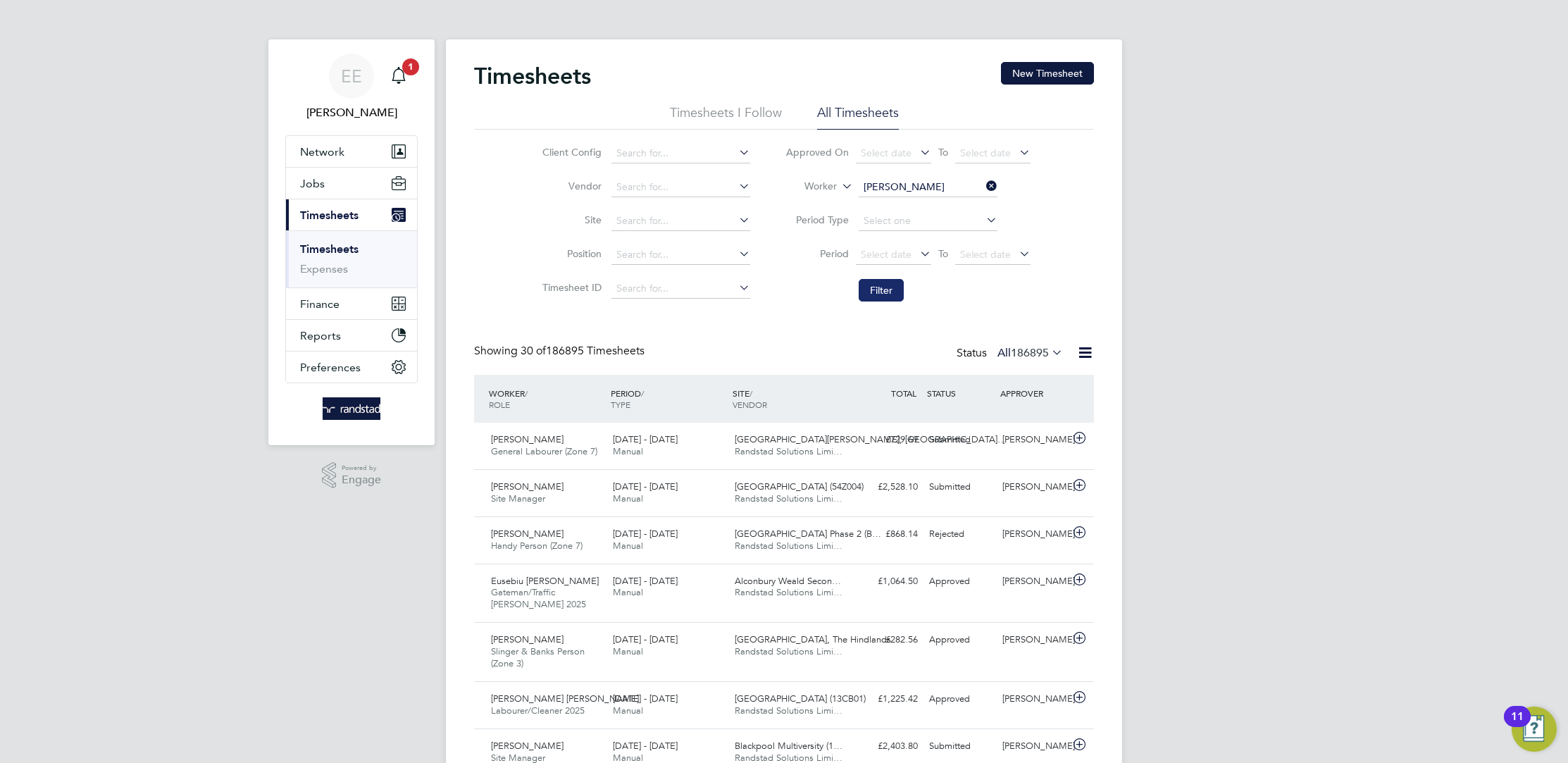
click at [891, 289] on button "Filter" at bounding box center [881, 290] width 45 height 22
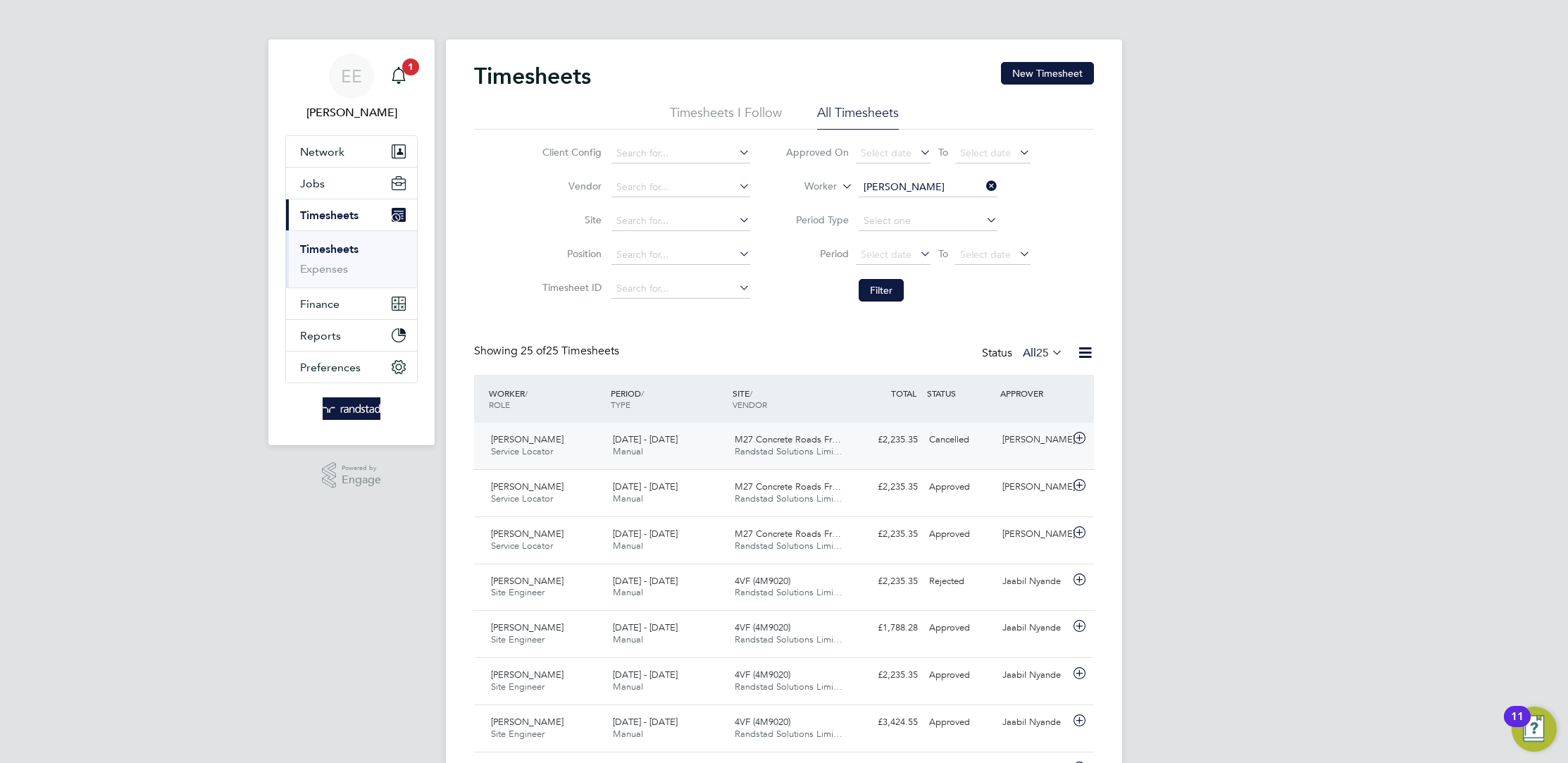
click at [1074, 440] on icon at bounding box center [1079, 438] width 17 height 12
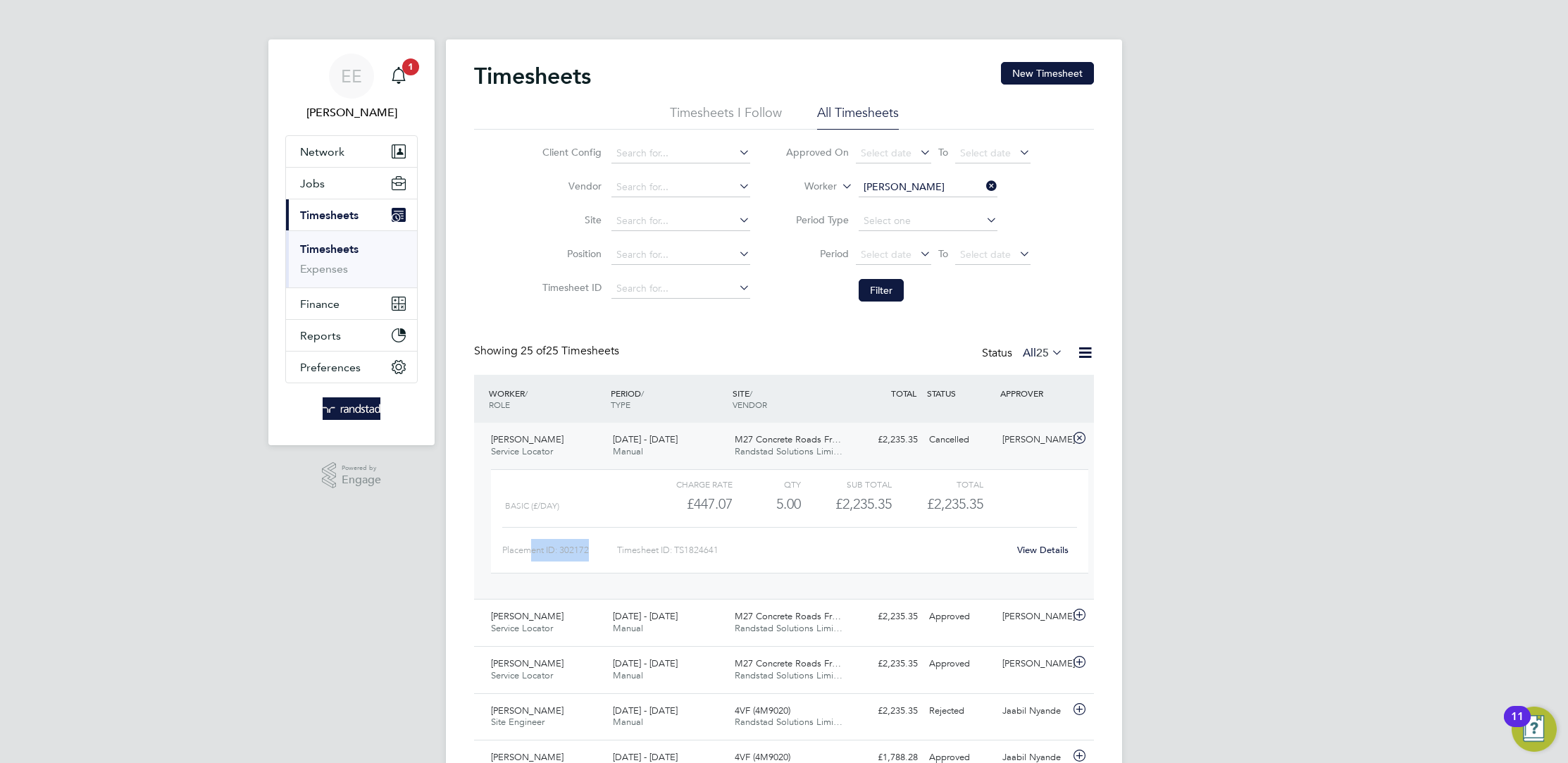
drag, startPoint x: 598, startPoint y: 553, endPoint x: 525, endPoint y: 538, distance: 74.5
click at [525, 539] on div "Placement ID: 302172" at bounding box center [559, 550] width 115 height 22
click at [771, 573] on div "Charge rate QTY Sub Total Total basic (£/day) £447.07 5 5.00 5 £2,235.35 £2,235…" at bounding box center [789, 528] width 608 height 130
click at [1031, 549] on link "View Details" at bounding box center [1042, 550] width 51 height 12
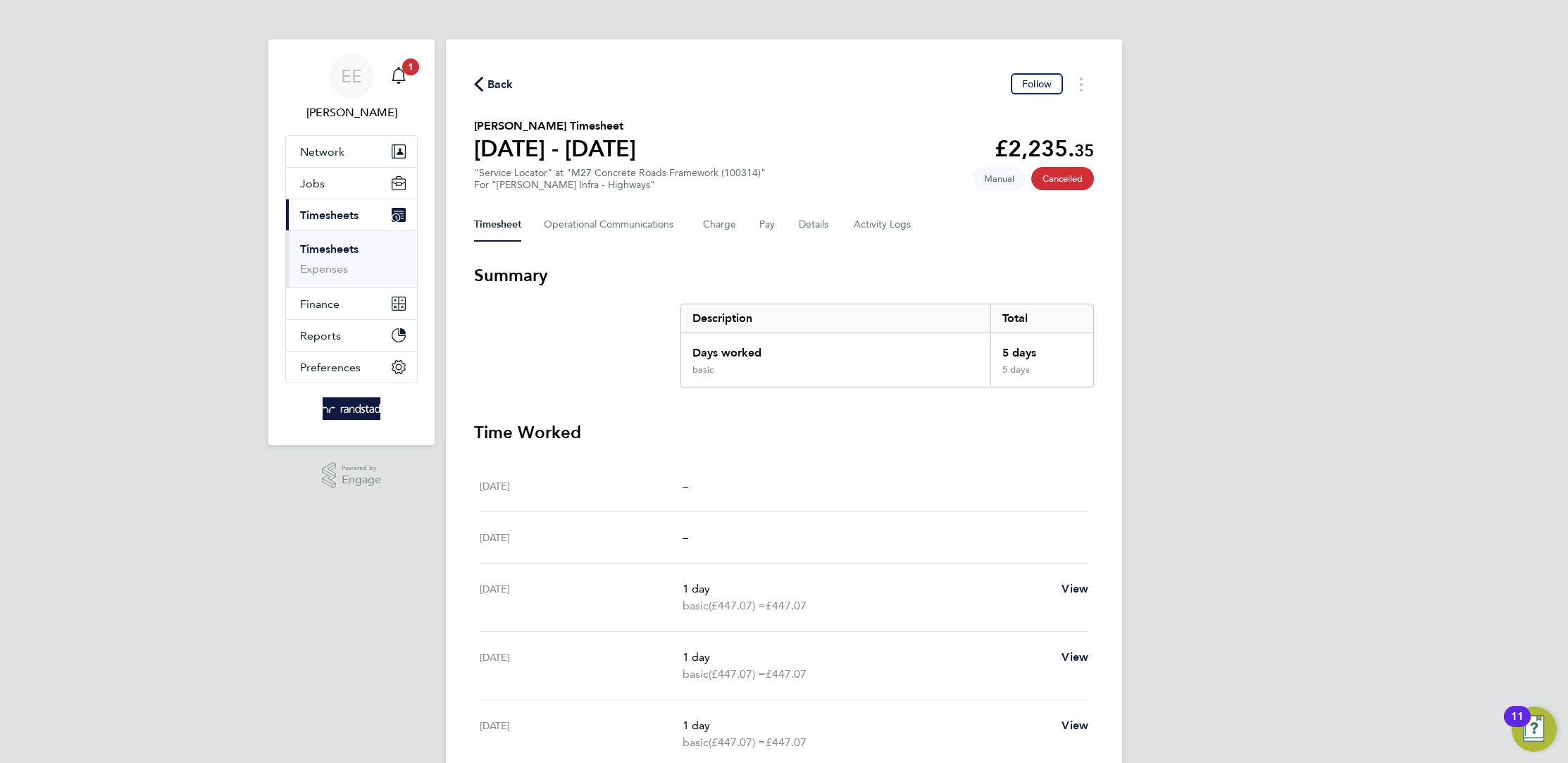
click at [1012, 352] on div "5 days" at bounding box center [1041, 348] width 103 height 31
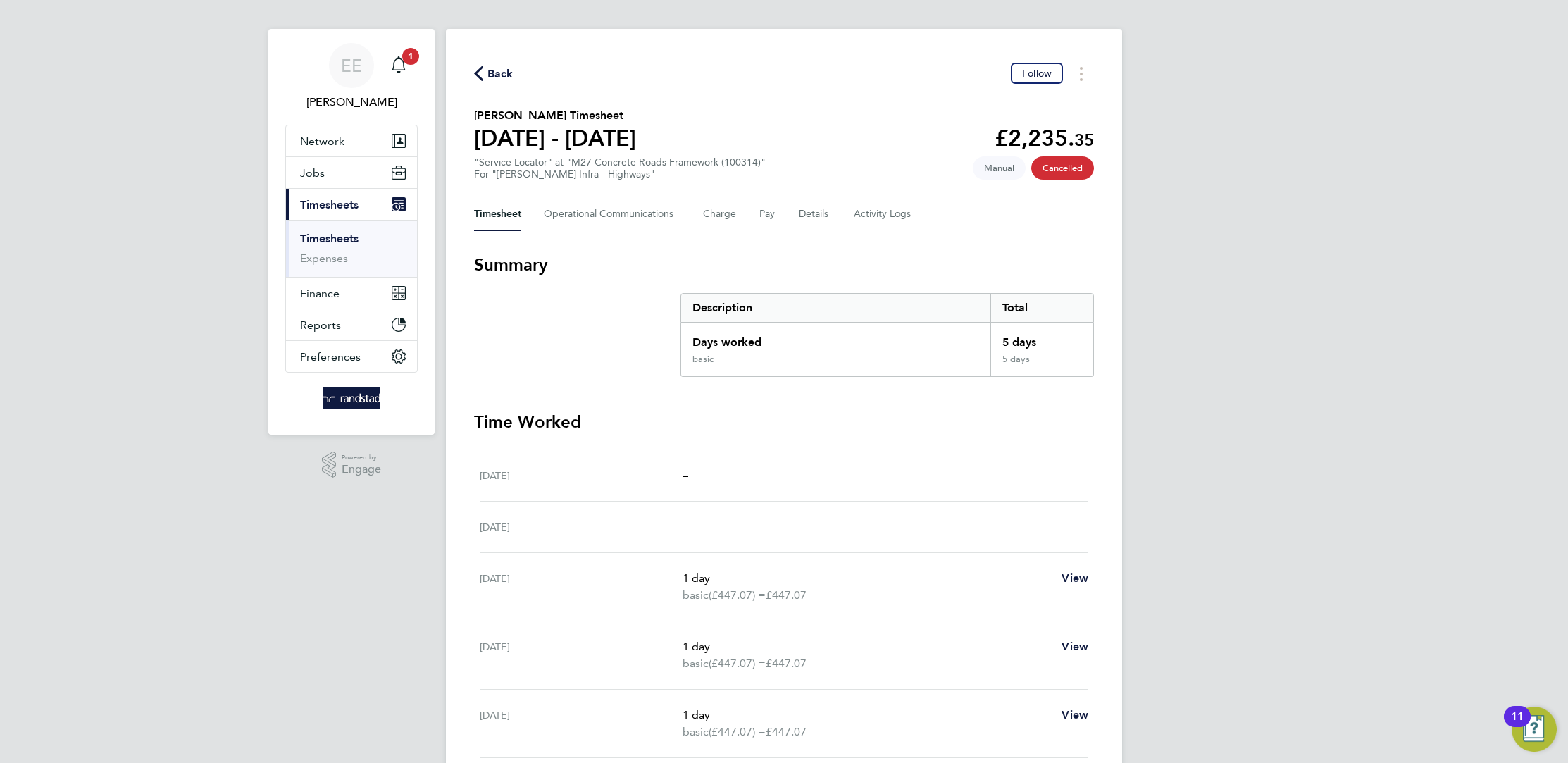
scroll to position [13, 0]
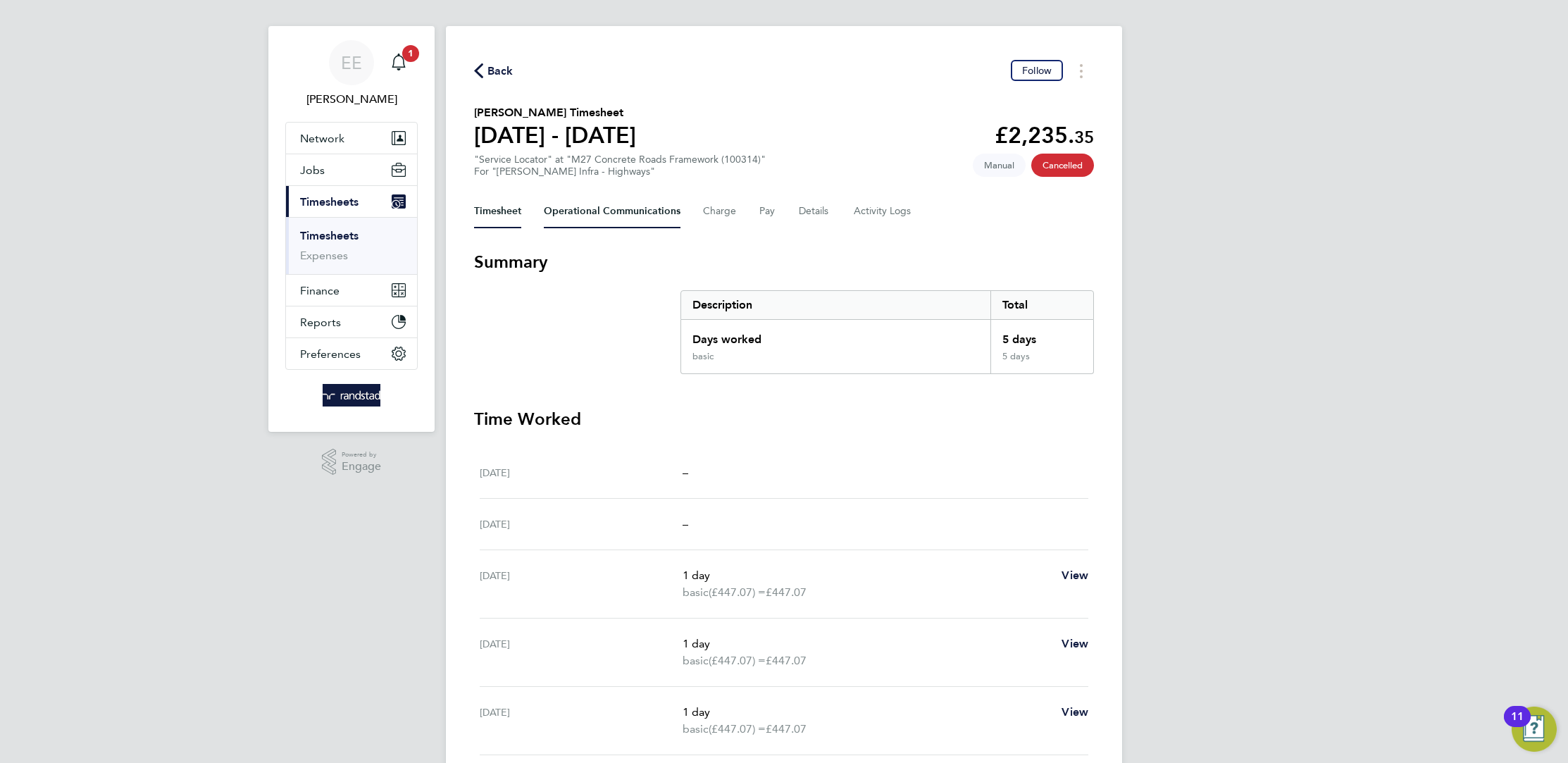
click at [608, 207] on Communications-tab "Operational Communications" at bounding box center [612, 211] width 136 height 34
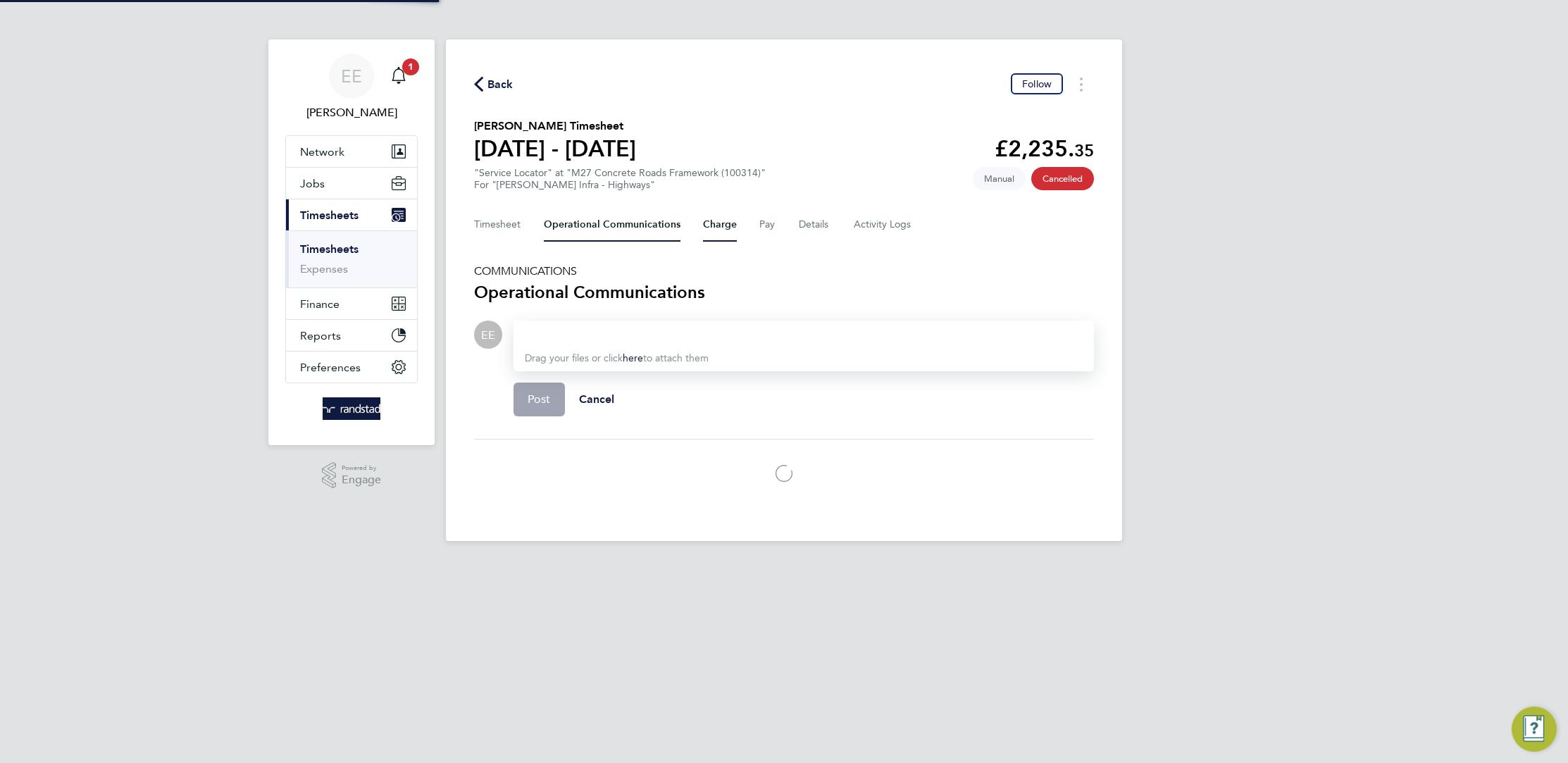
click at [720, 211] on button "Charge" at bounding box center [719, 224] width 34 height 34
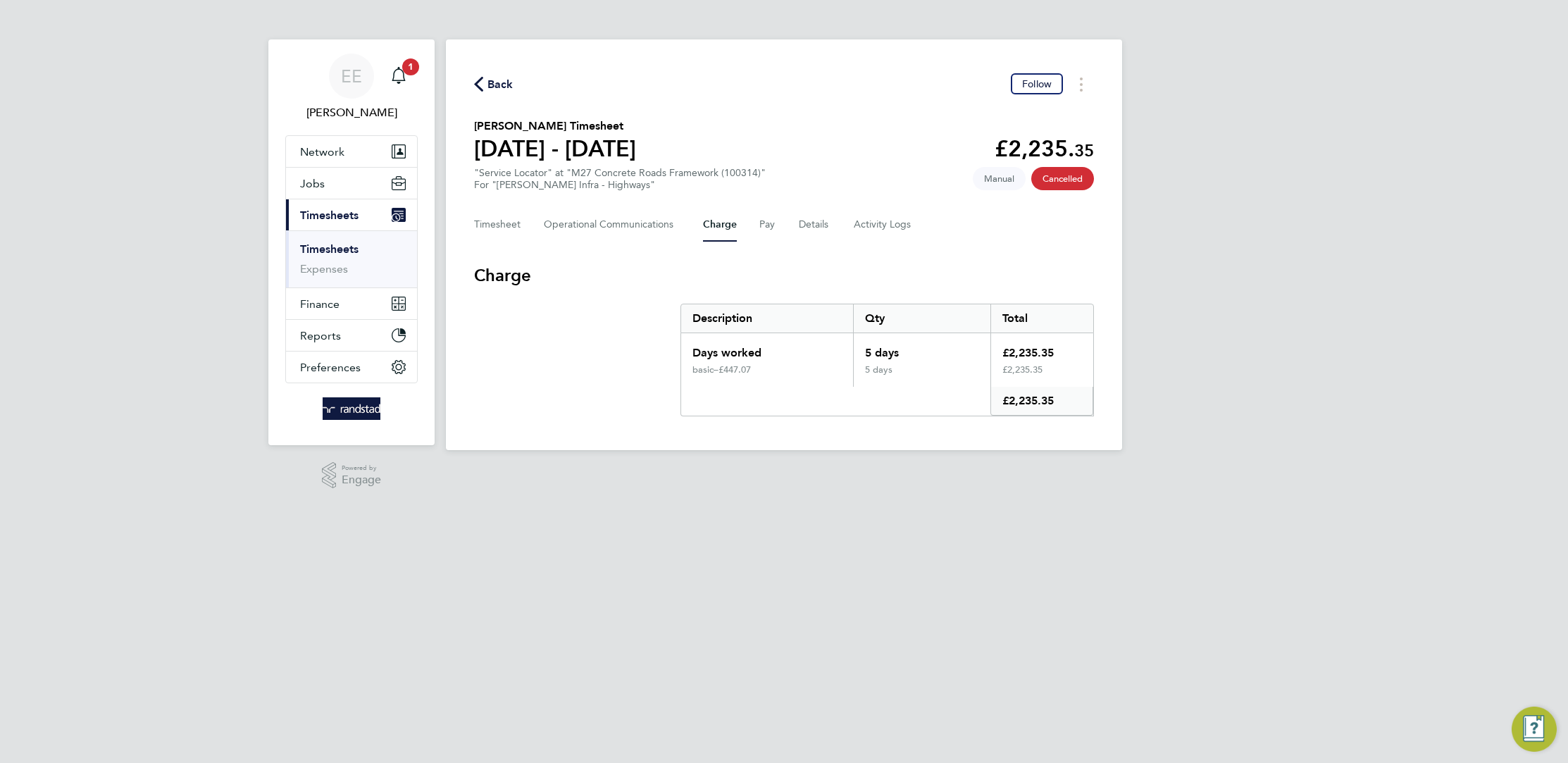
click at [751, 222] on div "Timesheet Operational Communications Charge Pay Details Activity Logs" at bounding box center [784, 224] width 620 height 34
click at [783, 225] on div "Timesheet Operational Communications Charge Pay Details Activity Logs" at bounding box center [784, 224] width 620 height 34
click at [816, 225] on button "Details" at bounding box center [814, 224] width 33 height 34
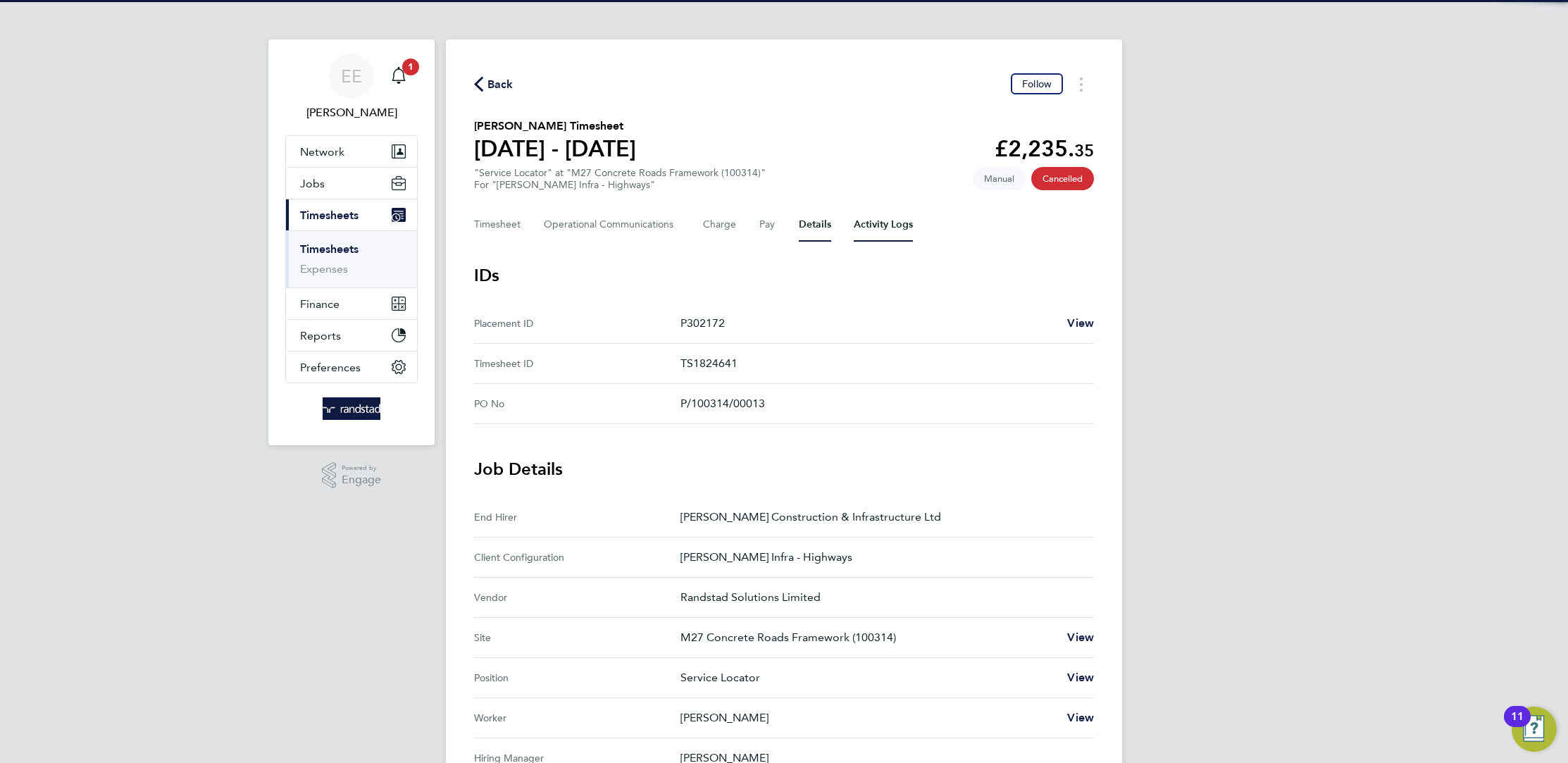
click at [870, 224] on Logs-tab "Activity Logs" at bounding box center [883, 224] width 59 height 34
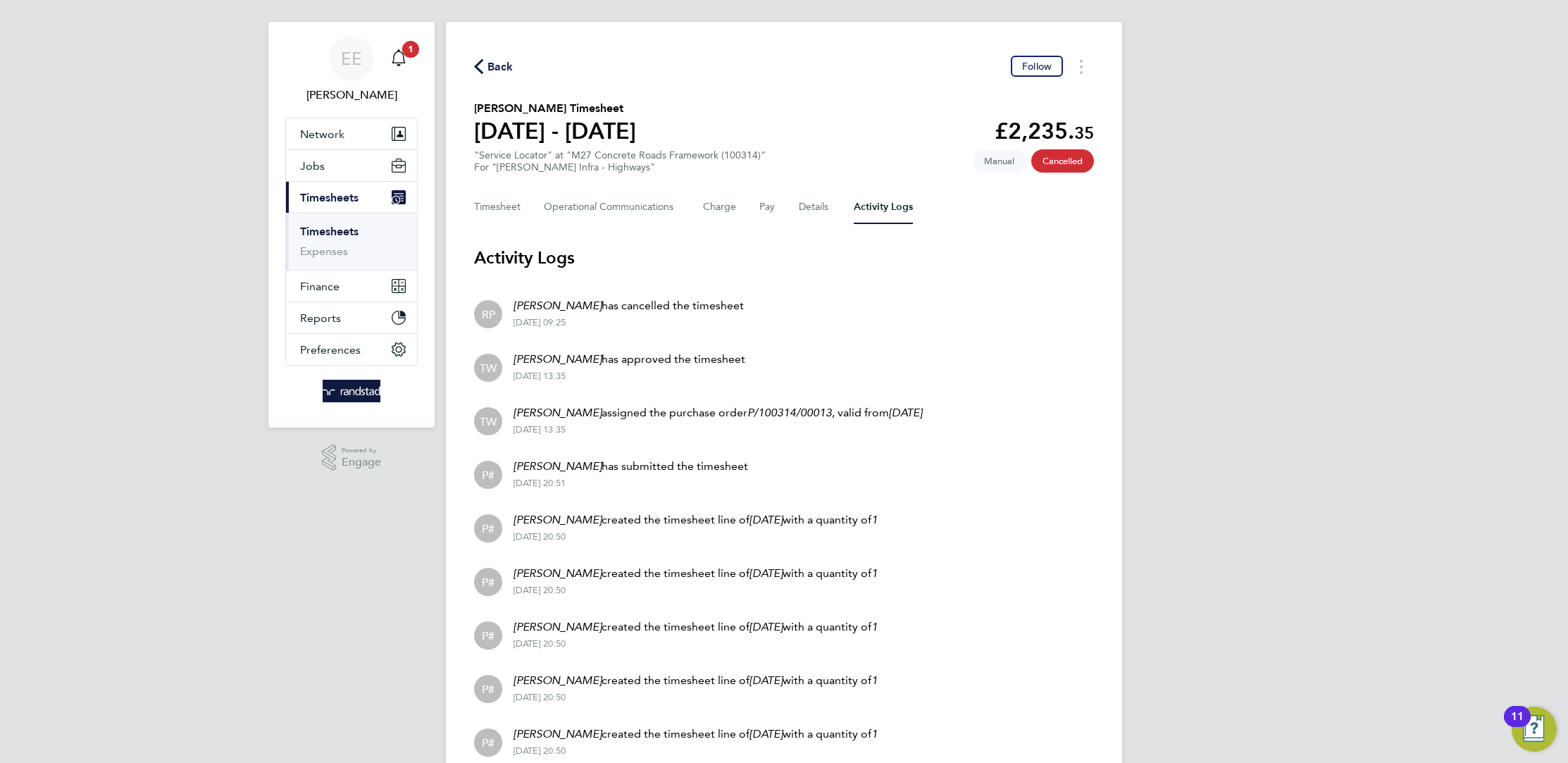
scroll to position [22, 0]
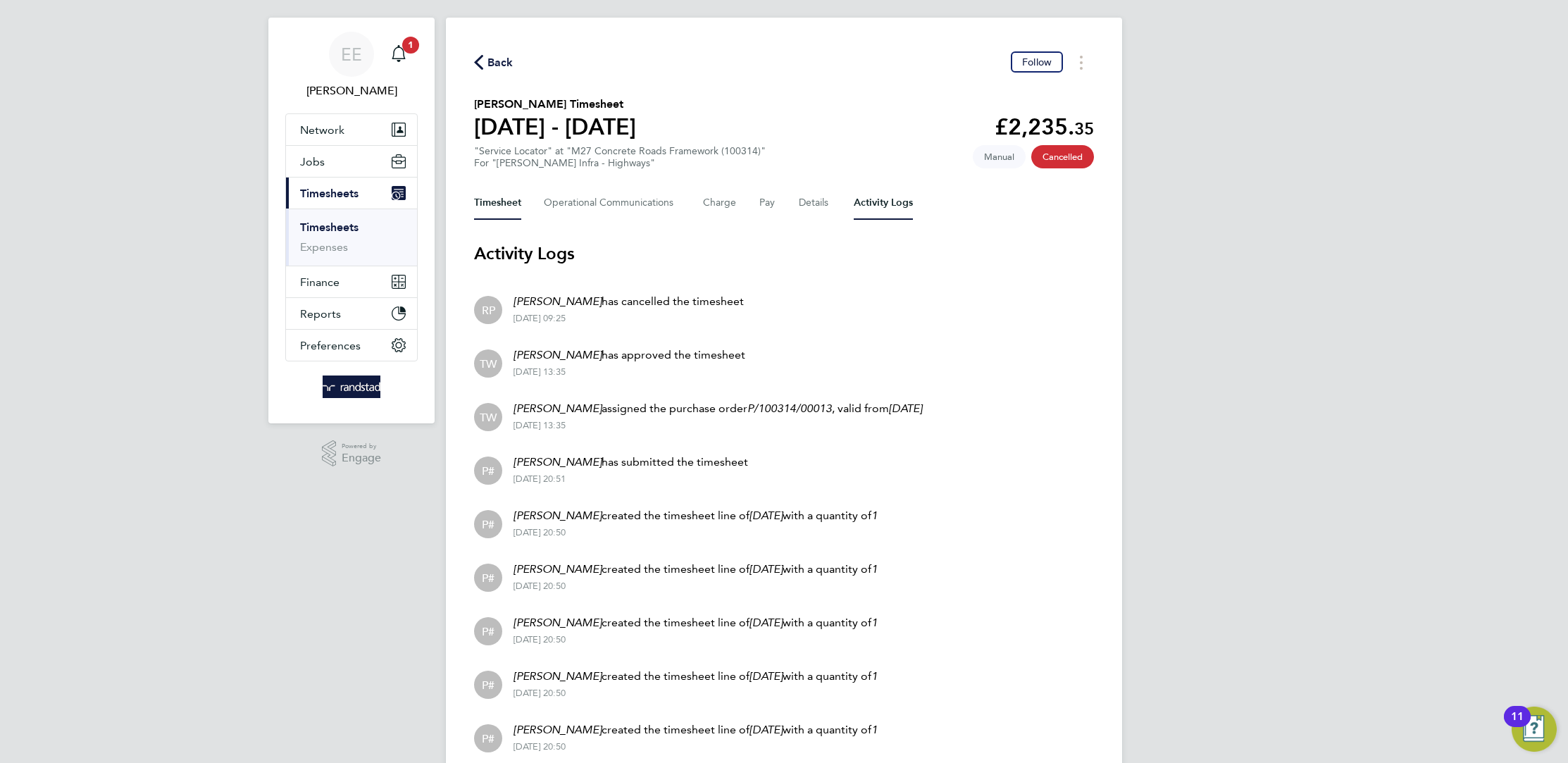
click at [515, 201] on button "Timesheet" at bounding box center [498, 202] width 47 height 34
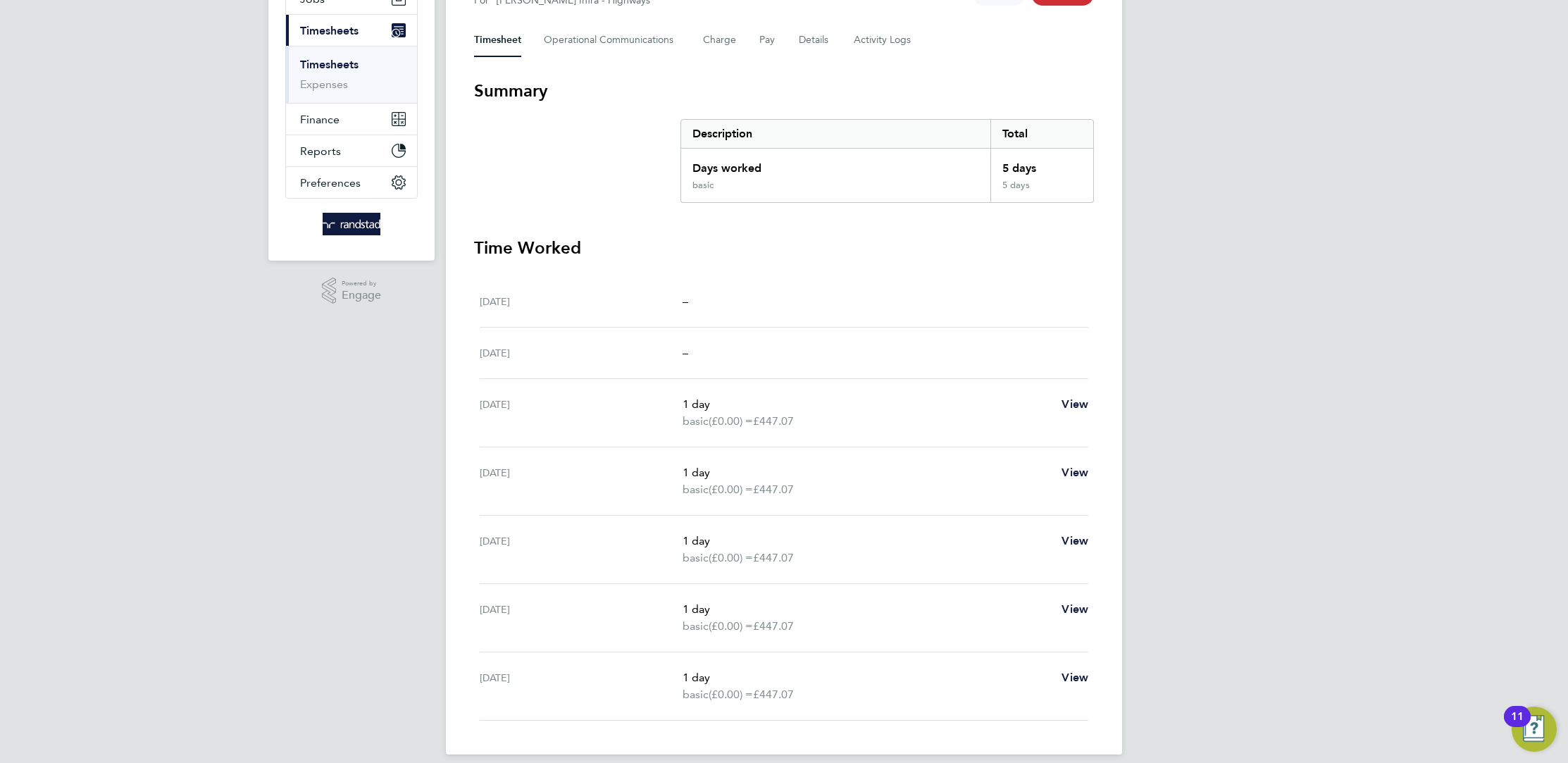
scroll to position [196, 0]
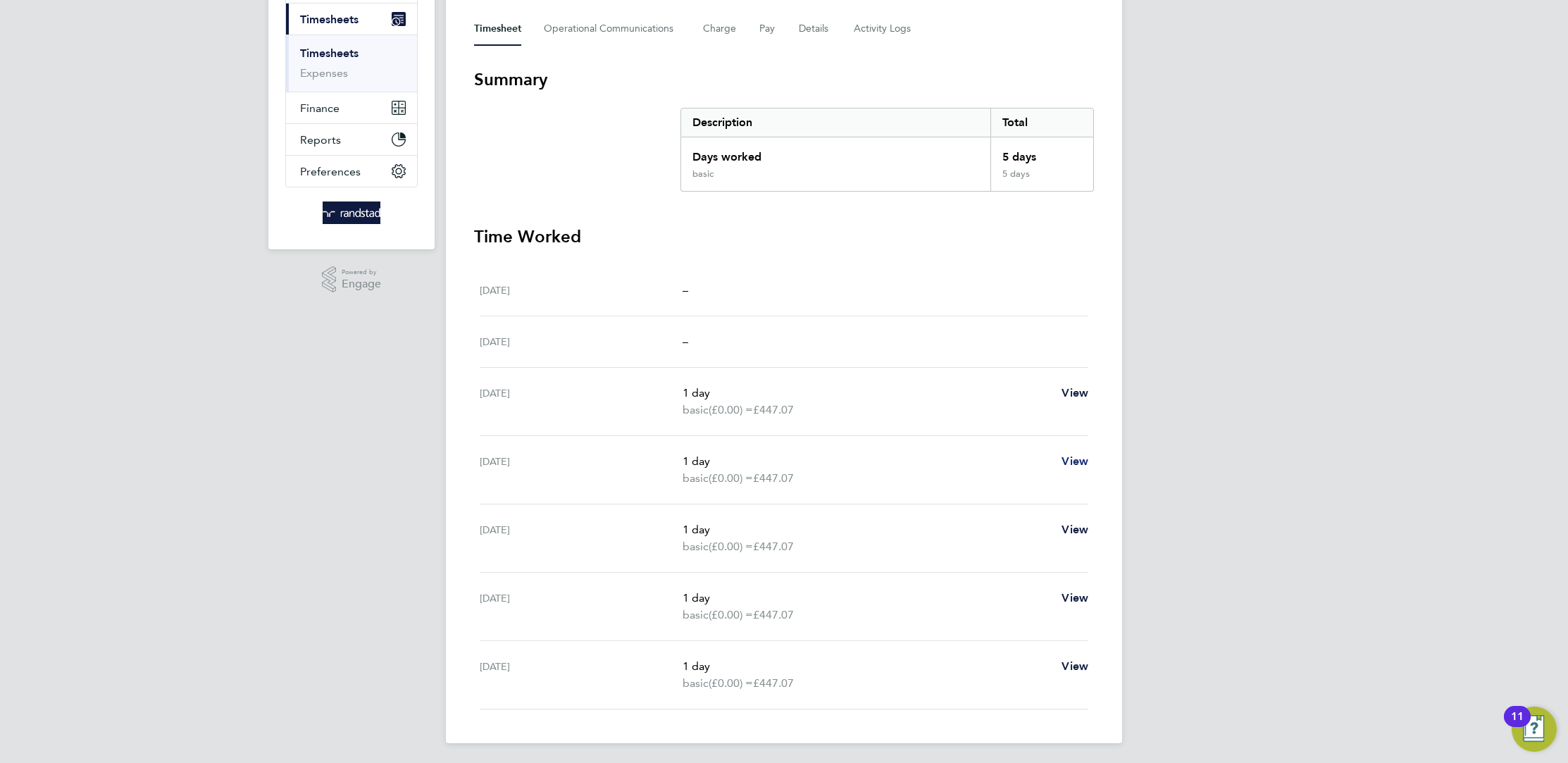
click at [1076, 458] on span "View" at bounding box center [1074, 461] width 27 height 13
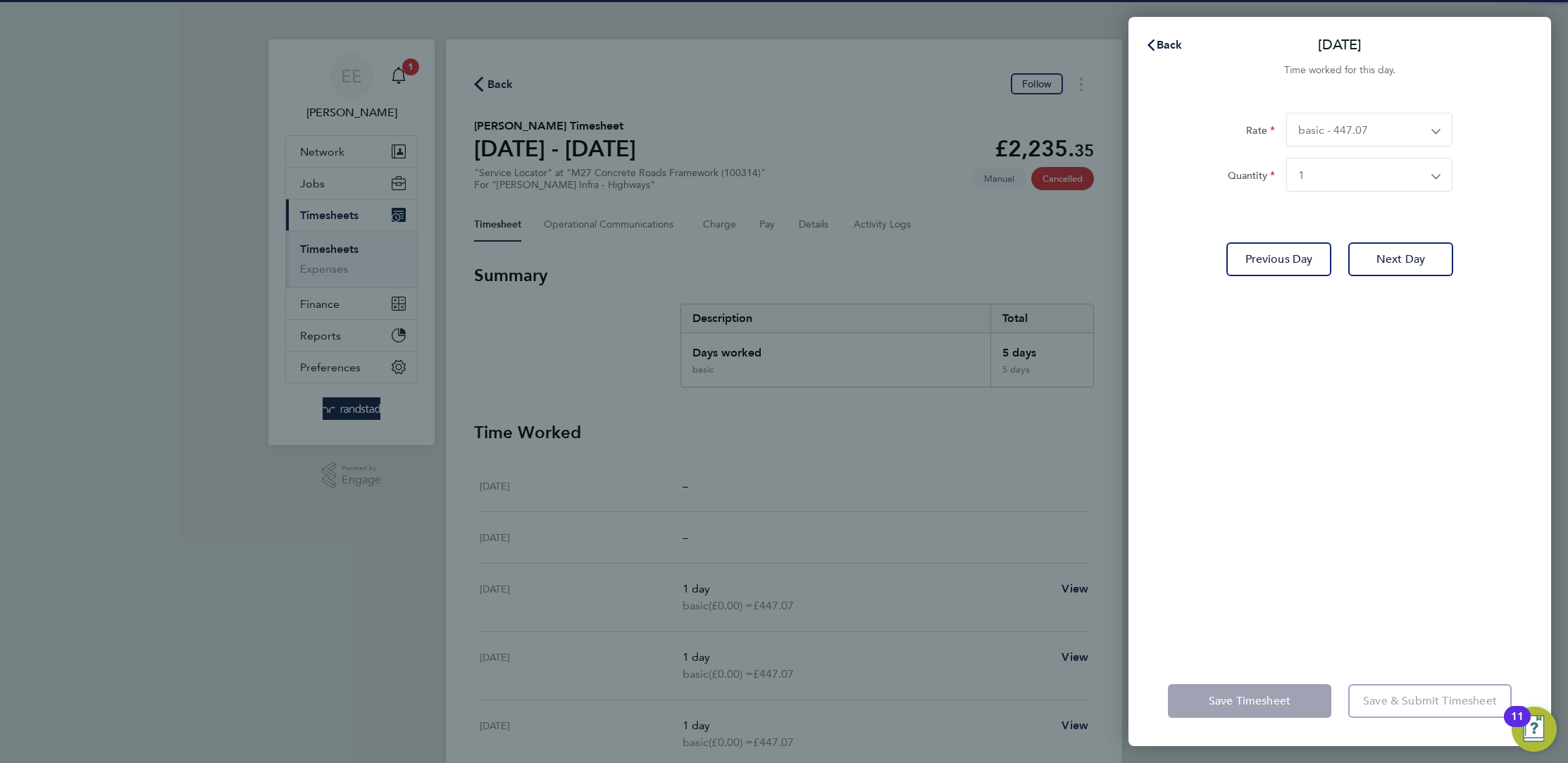
click at [1368, 181] on select "Select quantity 0.5 1" at bounding box center [1361, 175] width 148 height 33
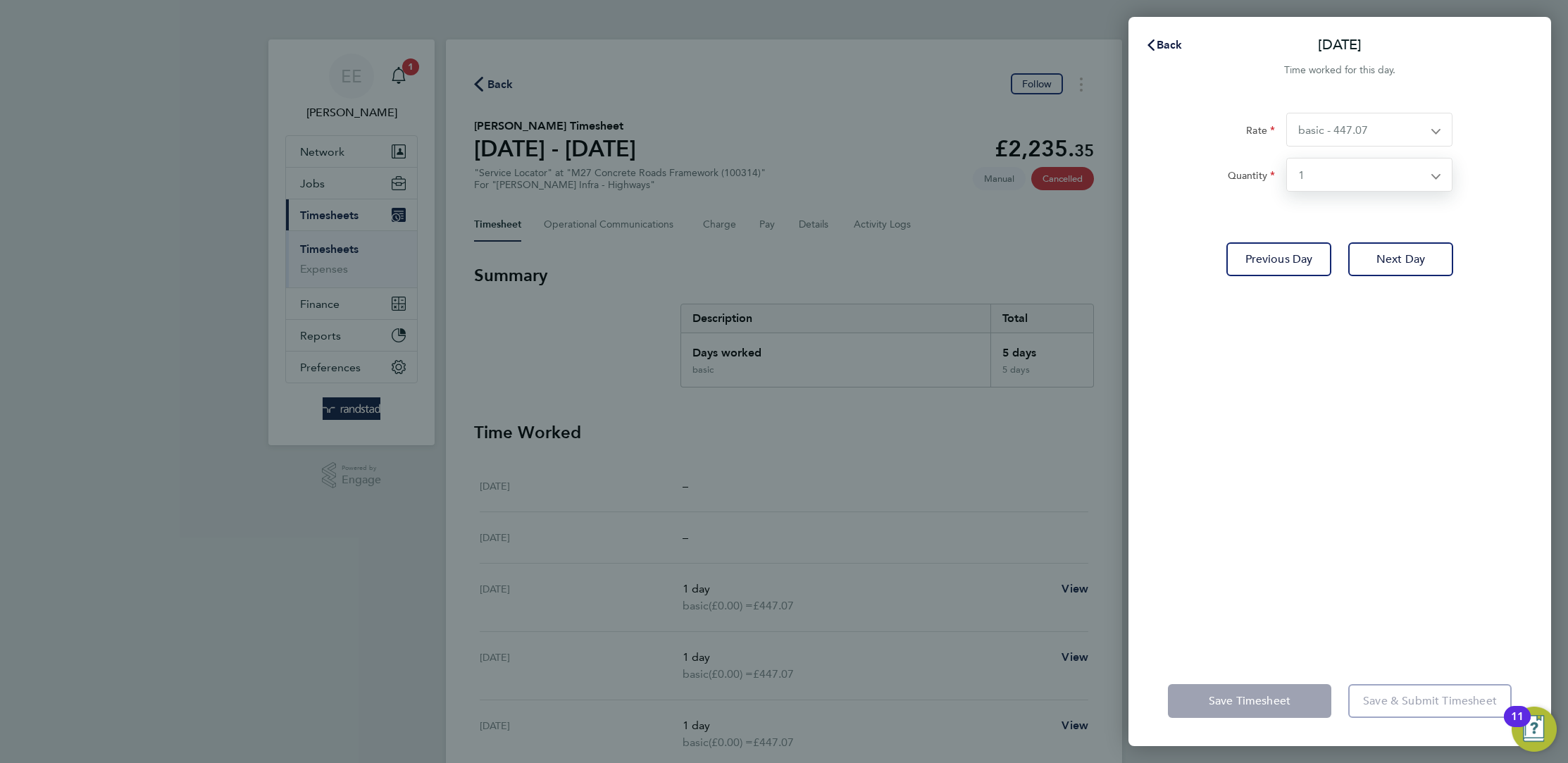
select select "0.5"
click at [1287, 159] on select "Select quantity 0.5 1" at bounding box center [1361, 175] width 148 height 33
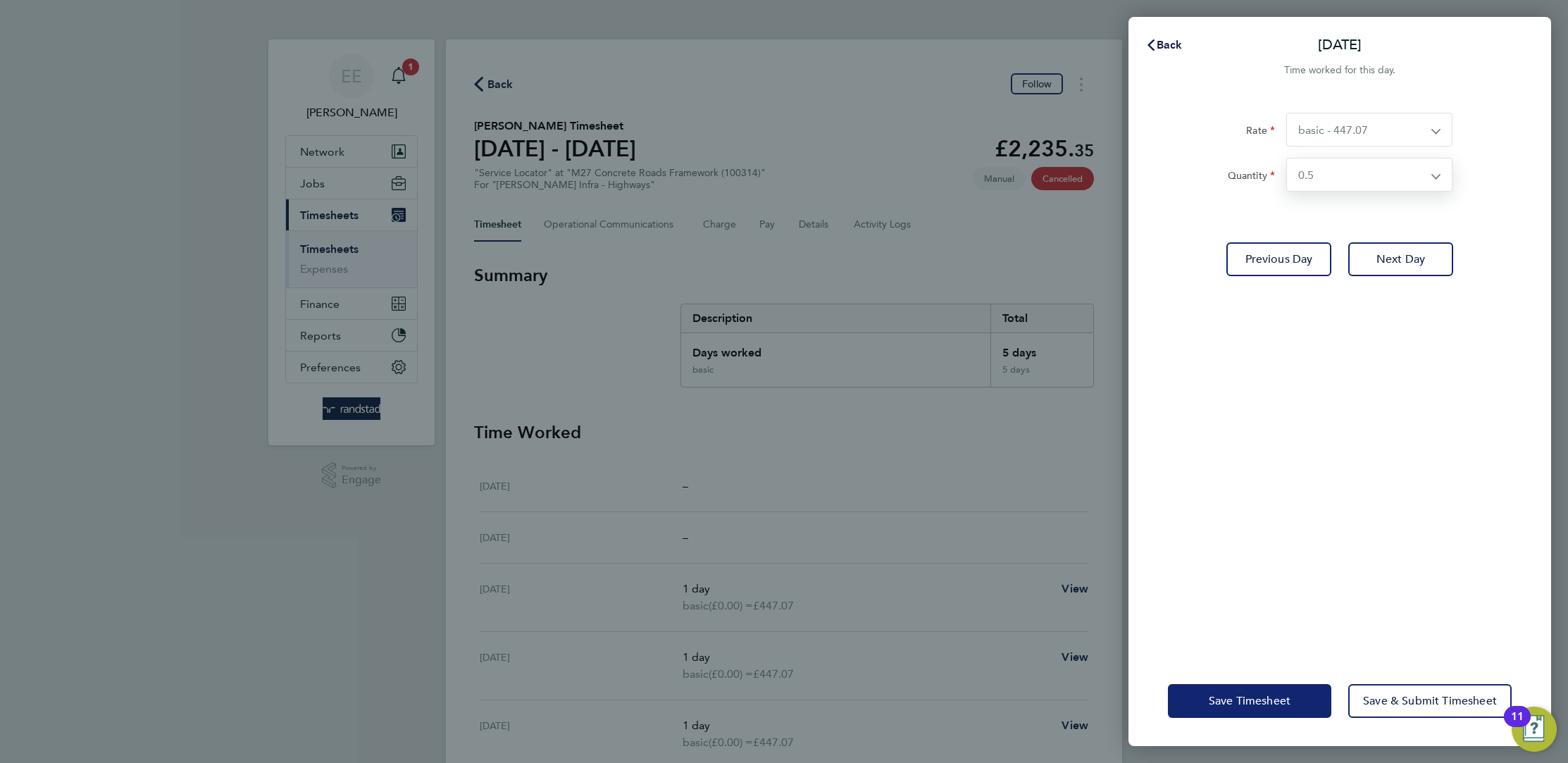
click at [1291, 707] on button "Save Timesheet" at bounding box center [1249, 701] width 163 height 34
click at [1255, 702] on span "Save Timesheet" at bounding box center [1249, 701] width 82 height 14
click at [1242, 696] on span "Save Timesheet" at bounding box center [1249, 701] width 82 height 14
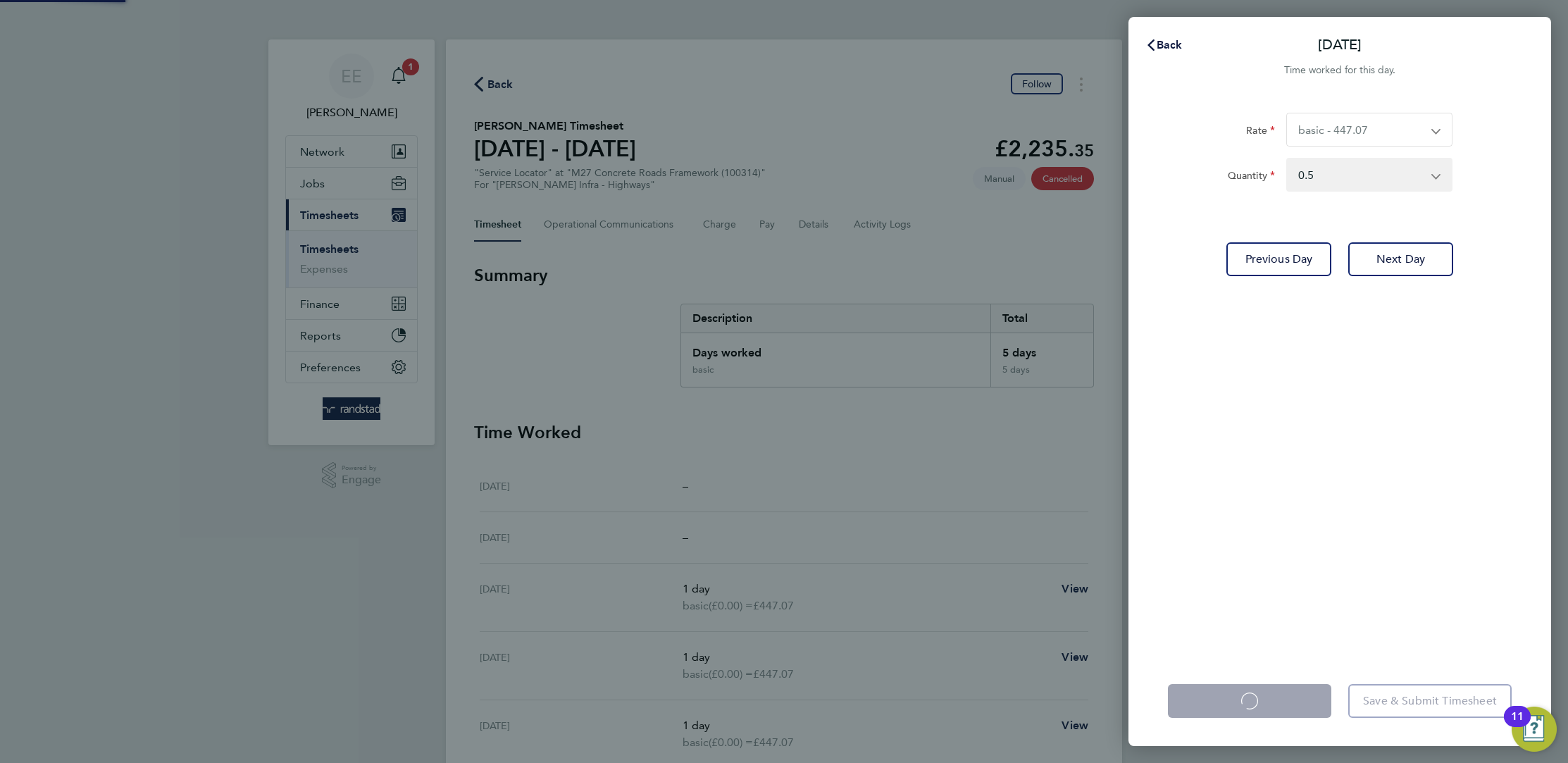
click at [964, 559] on div "Back Tue 16 Sep Time worked for this day. Rate basic - 447.07 Quantity Select q…" at bounding box center [784, 382] width 1568 height 763
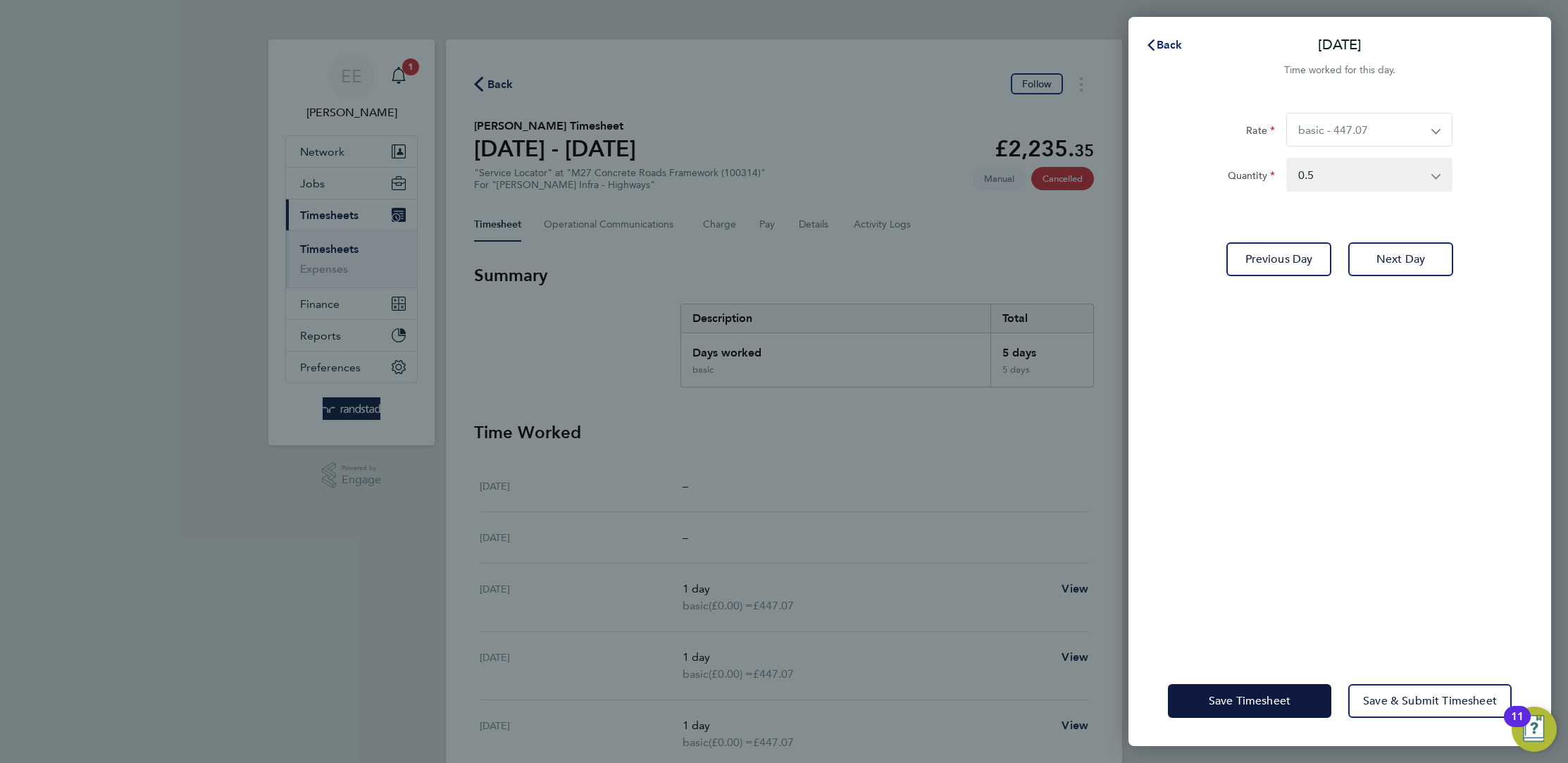
click at [1151, 52] on button "Back" at bounding box center [1164, 45] width 65 height 28
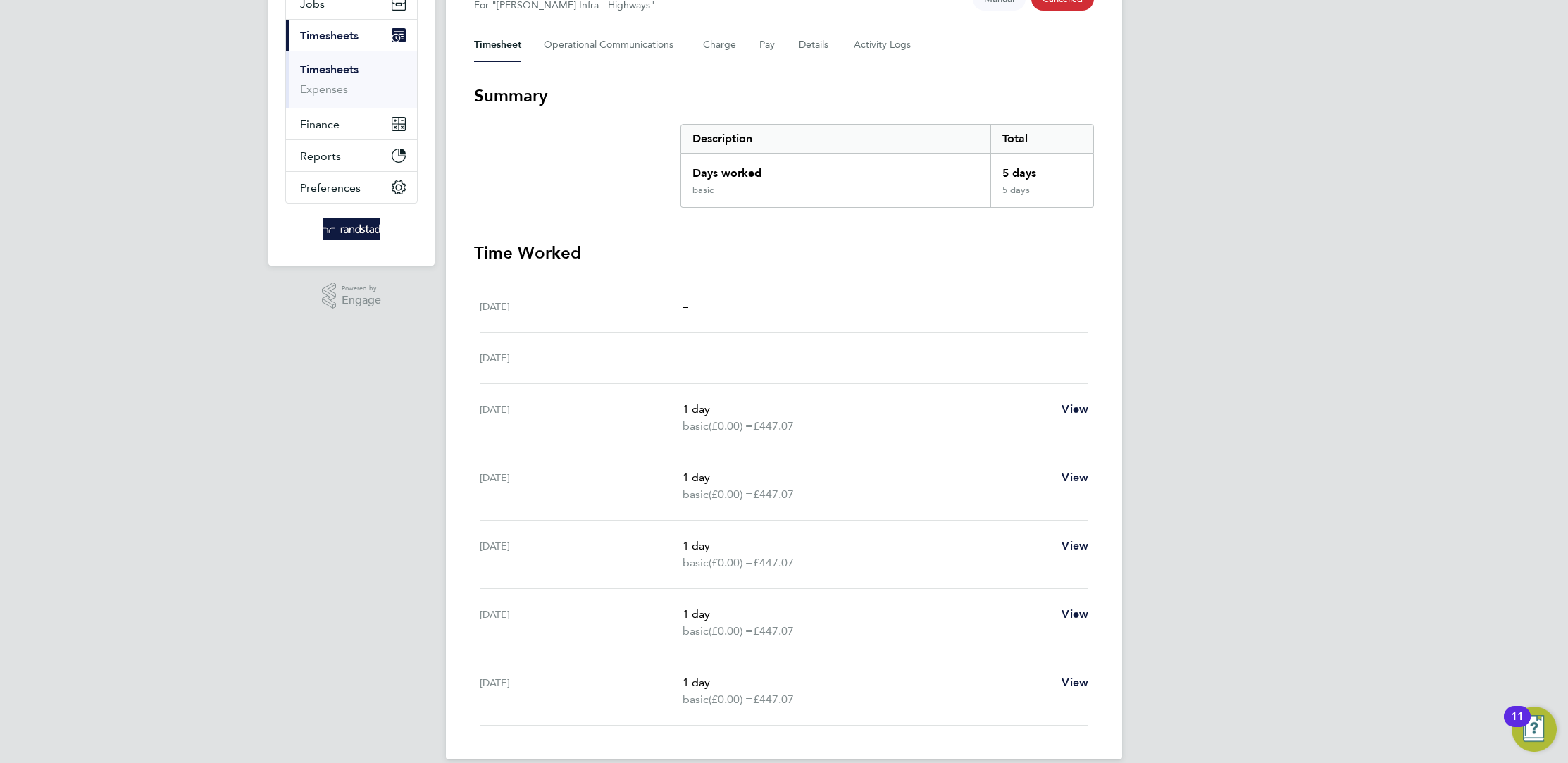
scroll to position [194, 0]
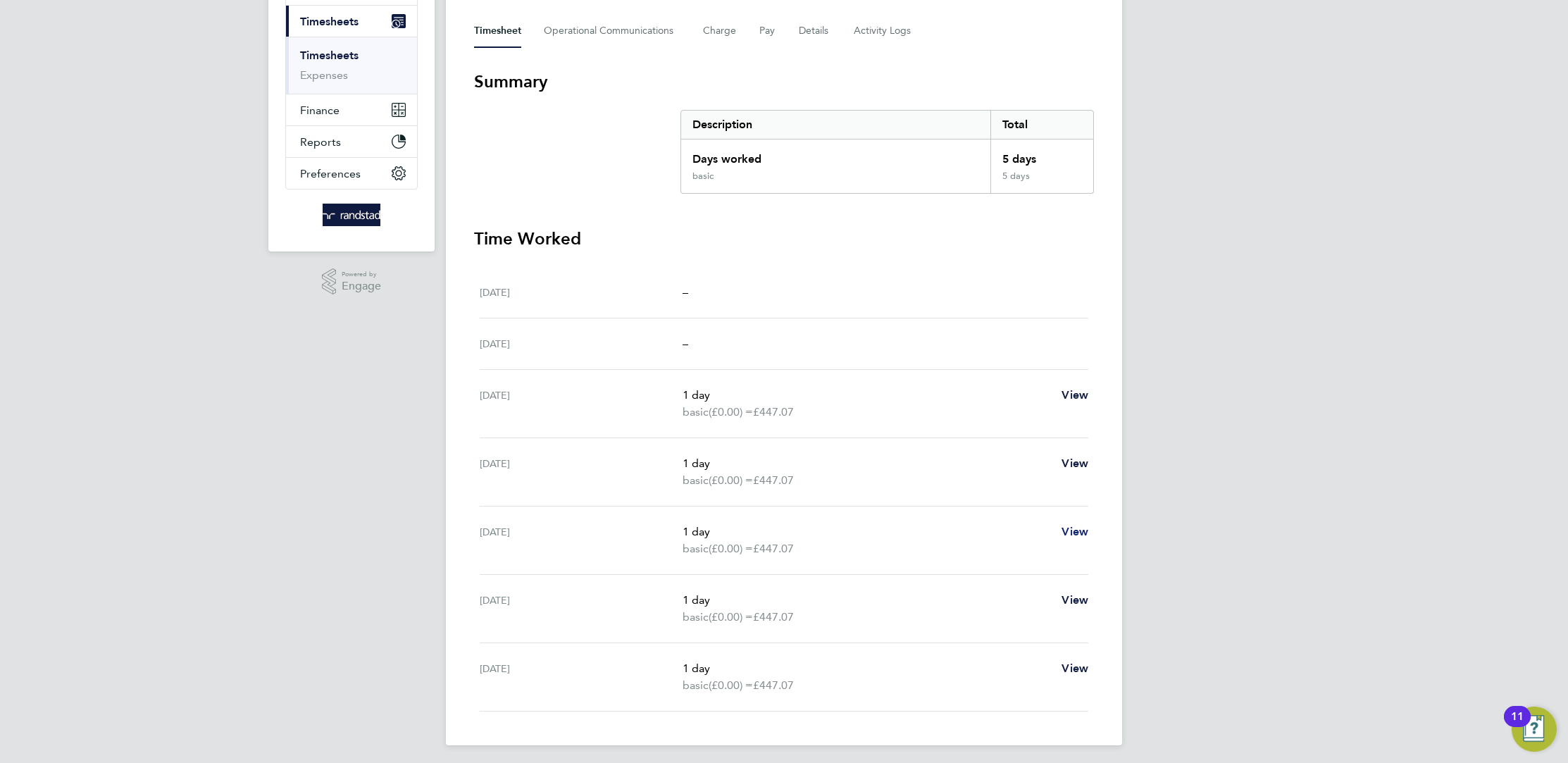
click at [1081, 524] on span "View" at bounding box center [1074, 531] width 27 height 13
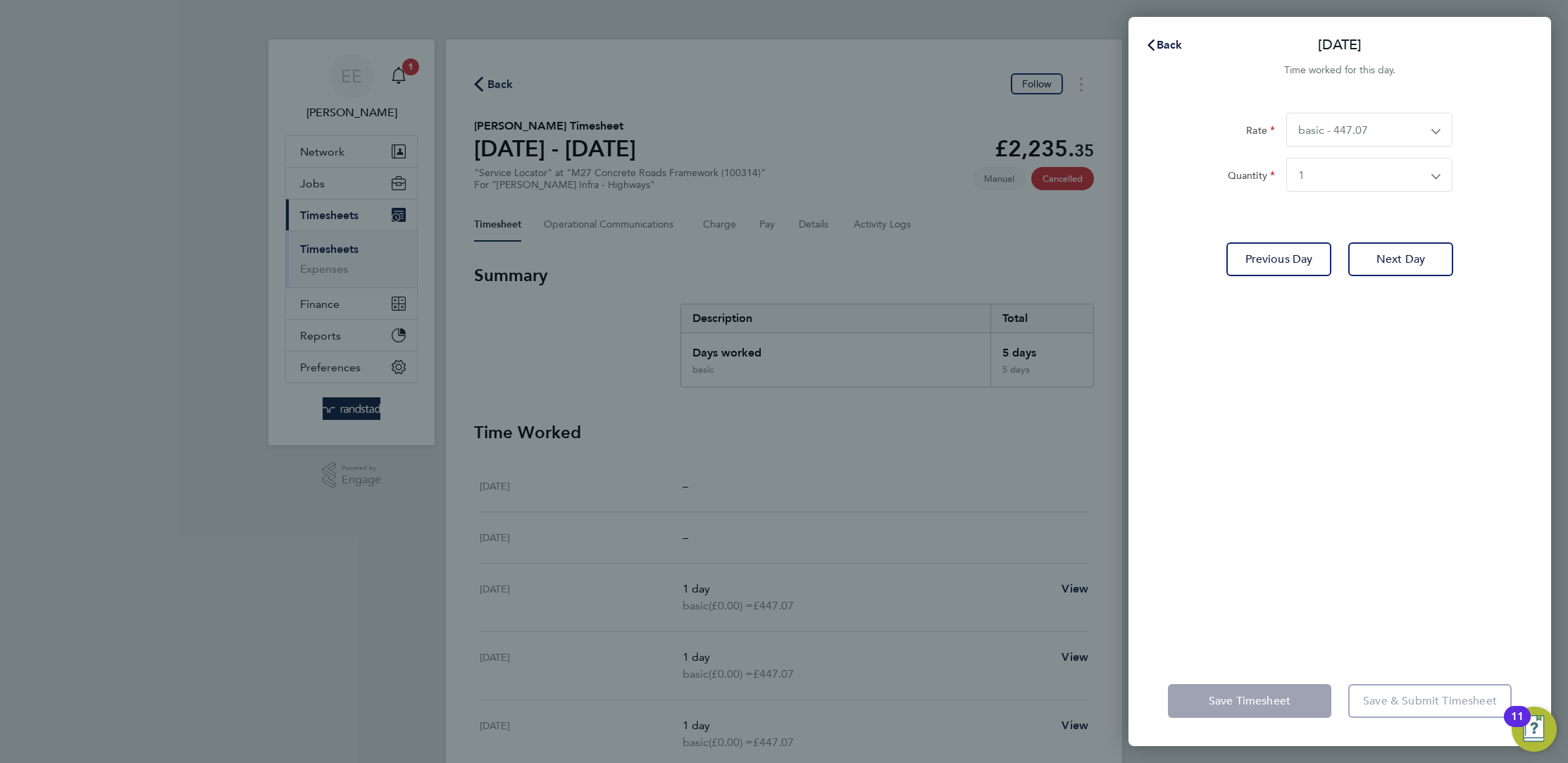
click at [1353, 130] on select "basic - 447.07" at bounding box center [1361, 129] width 148 height 33
click at [1311, 195] on app-timesheet-line-form-group "Rate basic - 447.07 Quantity Select quantity 0.5 1" at bounding box center [1340, 157] width 344 height 90
click at [1326, 177] on select "Select quantity 0.5 1" at bounding box center [1361, 175] width 148 height 33
select select "0.5"
click at [1287, 159] on select "Select quantity 0.5 1" at bounding box center [1361, 175] width 148 height 33
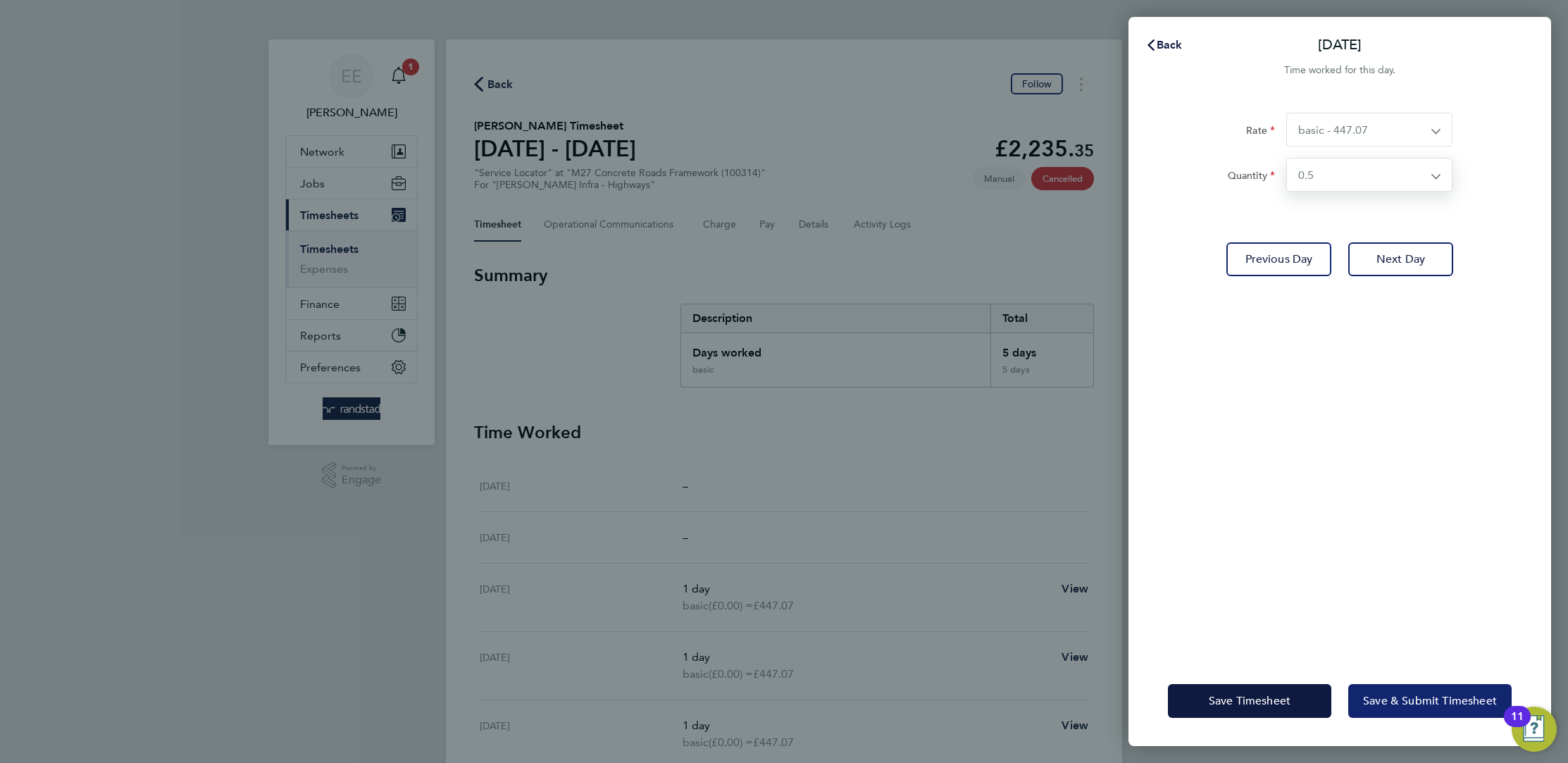
click at [1448, 710] on button "Save & Submit Timesheet" at bounding box center [1429, 701] width 163 height 34
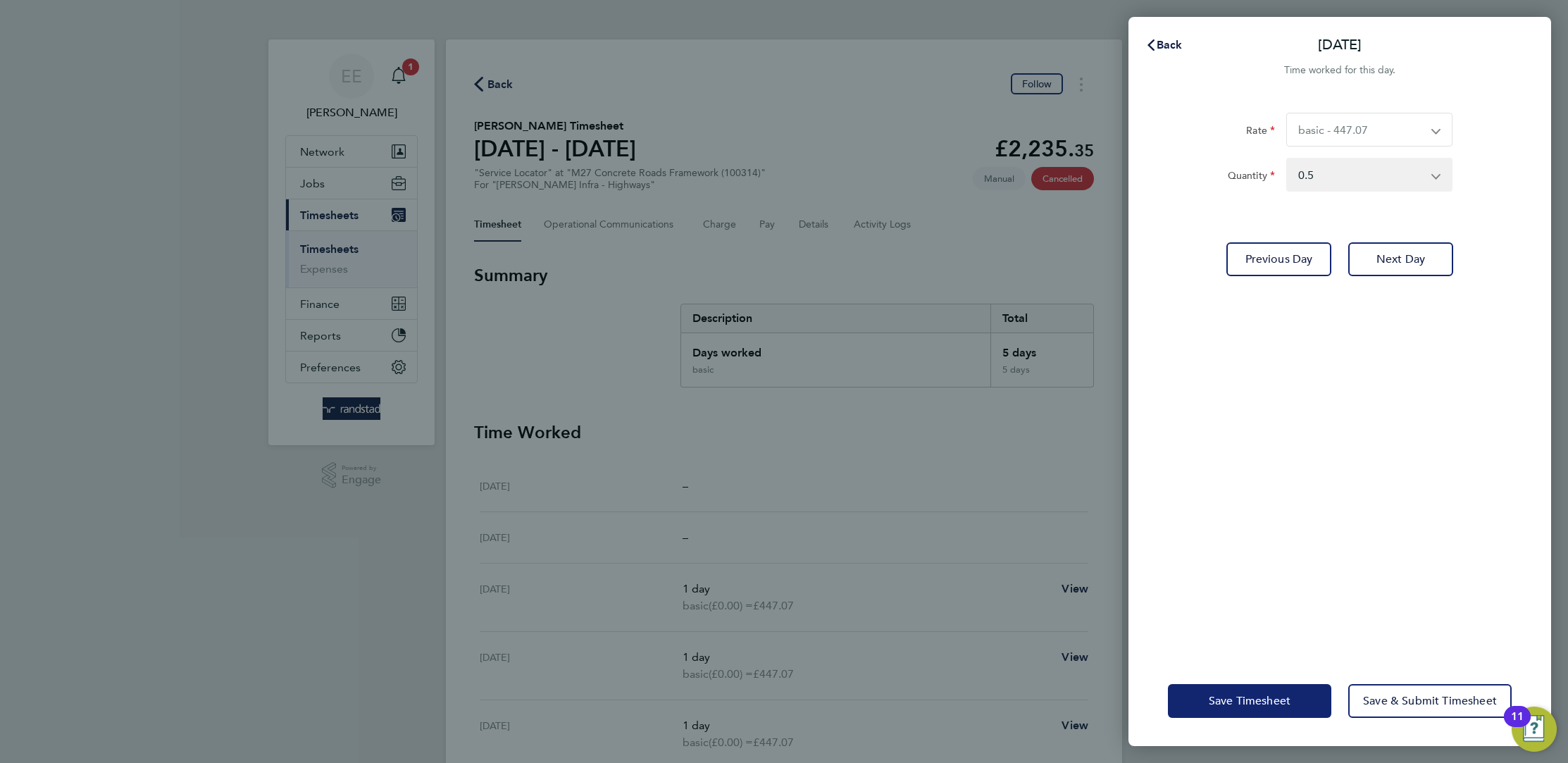
click at [1282, 706] on span "Save Timesheet" at bounding box center [1249, 701] width 82 height 14
click at [1181, 45] on span "Back" at bounding box center [1170, 44] width 26 height 13
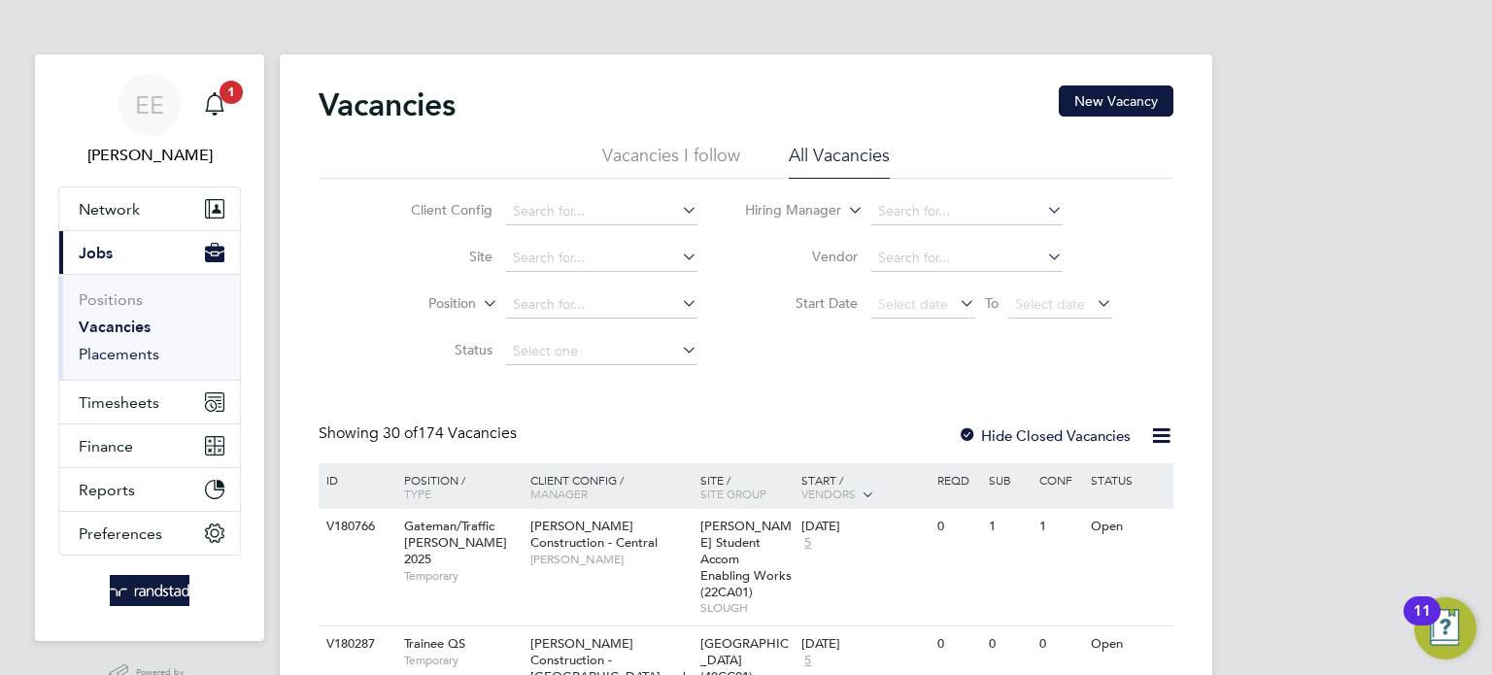
click at [124, 362] on link "Placements" at bounding box center [119, 354] width 81 height 18
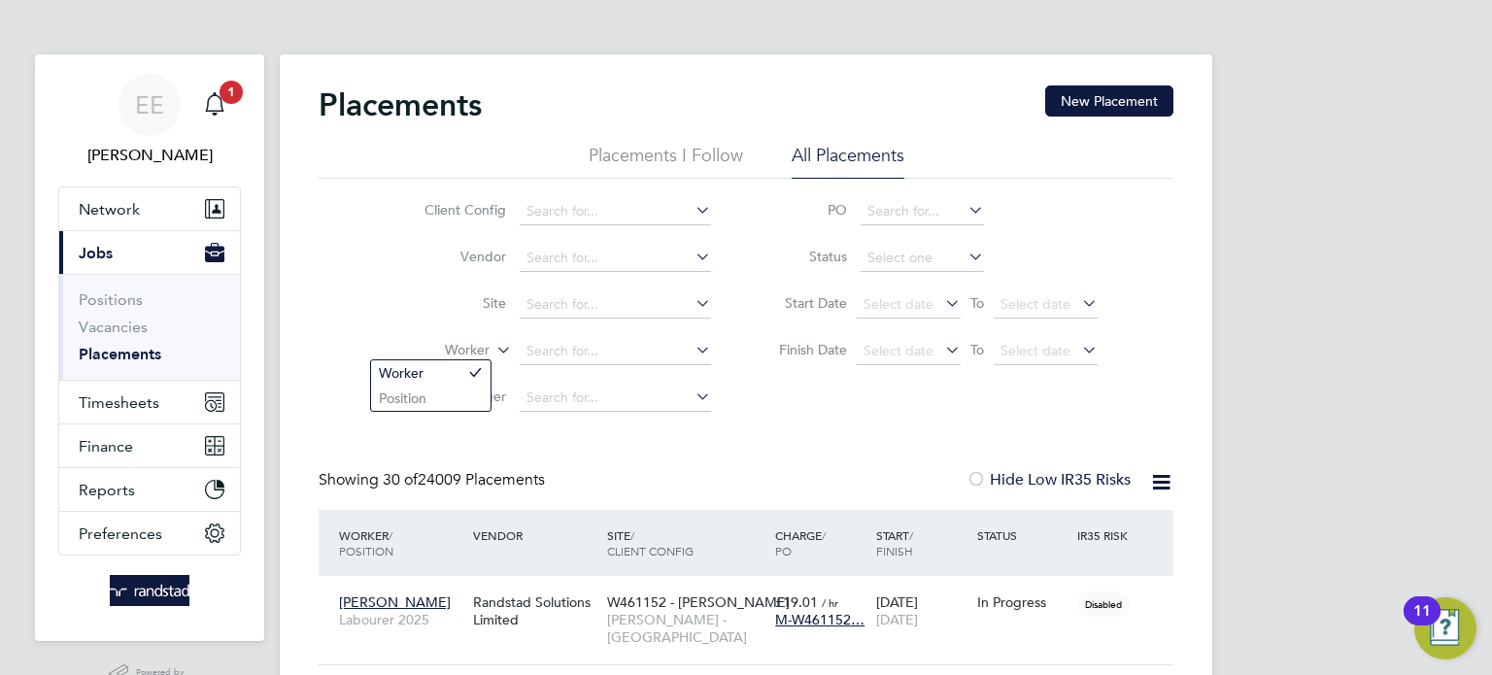
click at [485, 355] on label "Worker" at bounding box center [434, 350] width 112 height 19
click at [584, 342] on input at bounding box center [615, 351] width 191 height 27
